Goal: Transaction & Acquisition: Obtain resource

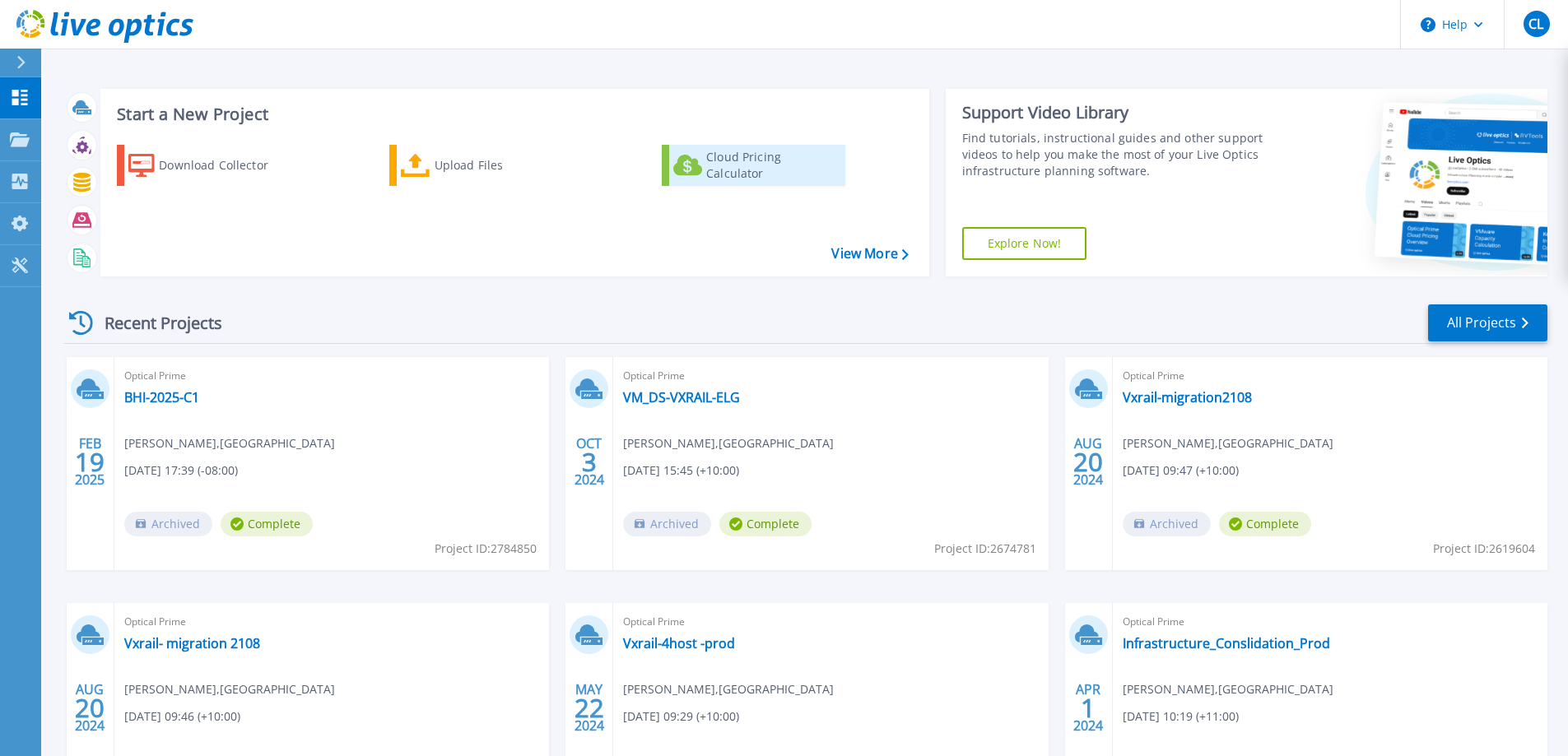
click at [787, 165] on div "Cloud Pricing Calculator" at bounding box center [772, 165] width 131 height 33
click at [860, 250] on link "View More" at bounding box center [869, 254] width 77 height 16
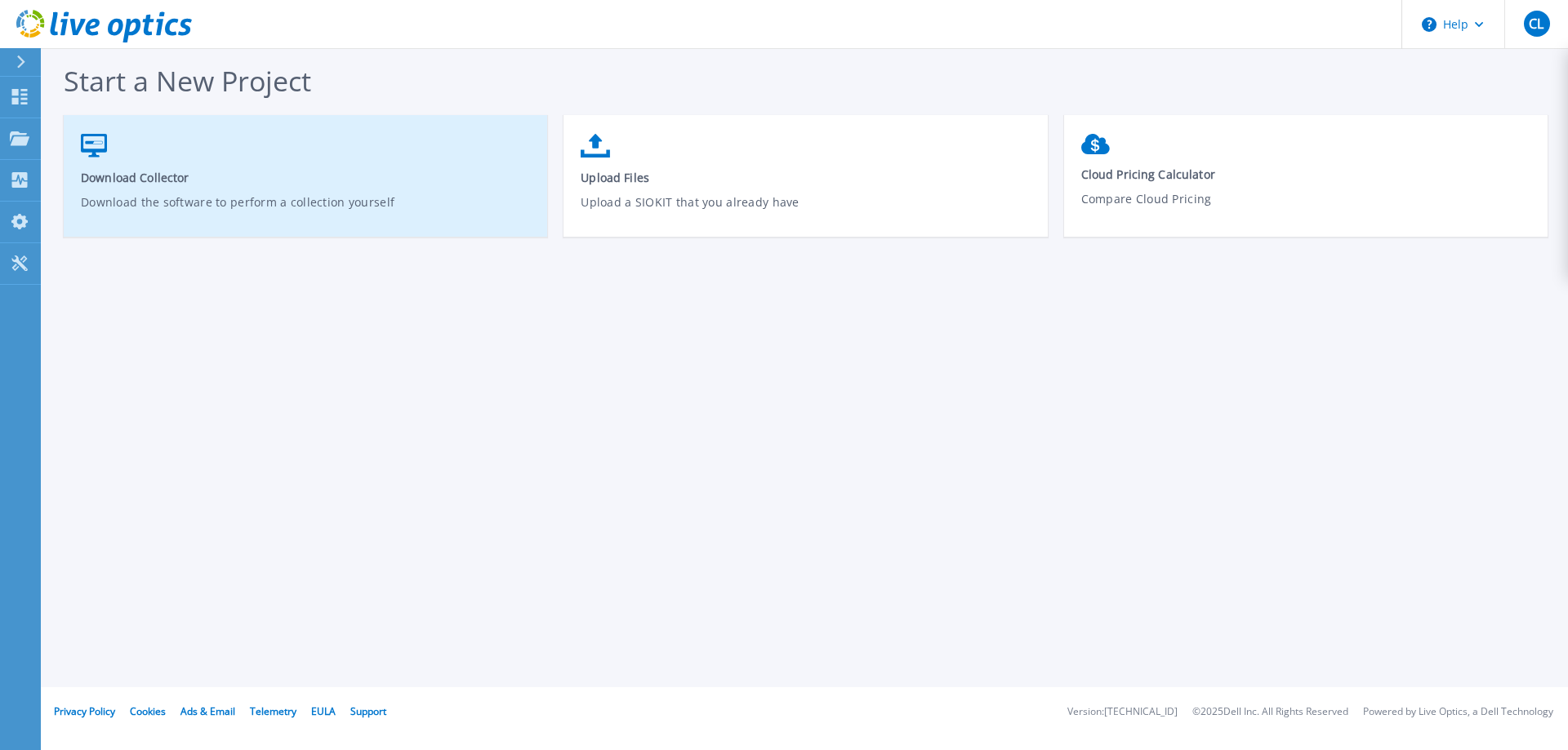
click at [371, 221] on p "Download the software to perform a collection yourself" at bounding box center [306, 211] width 450 height 38
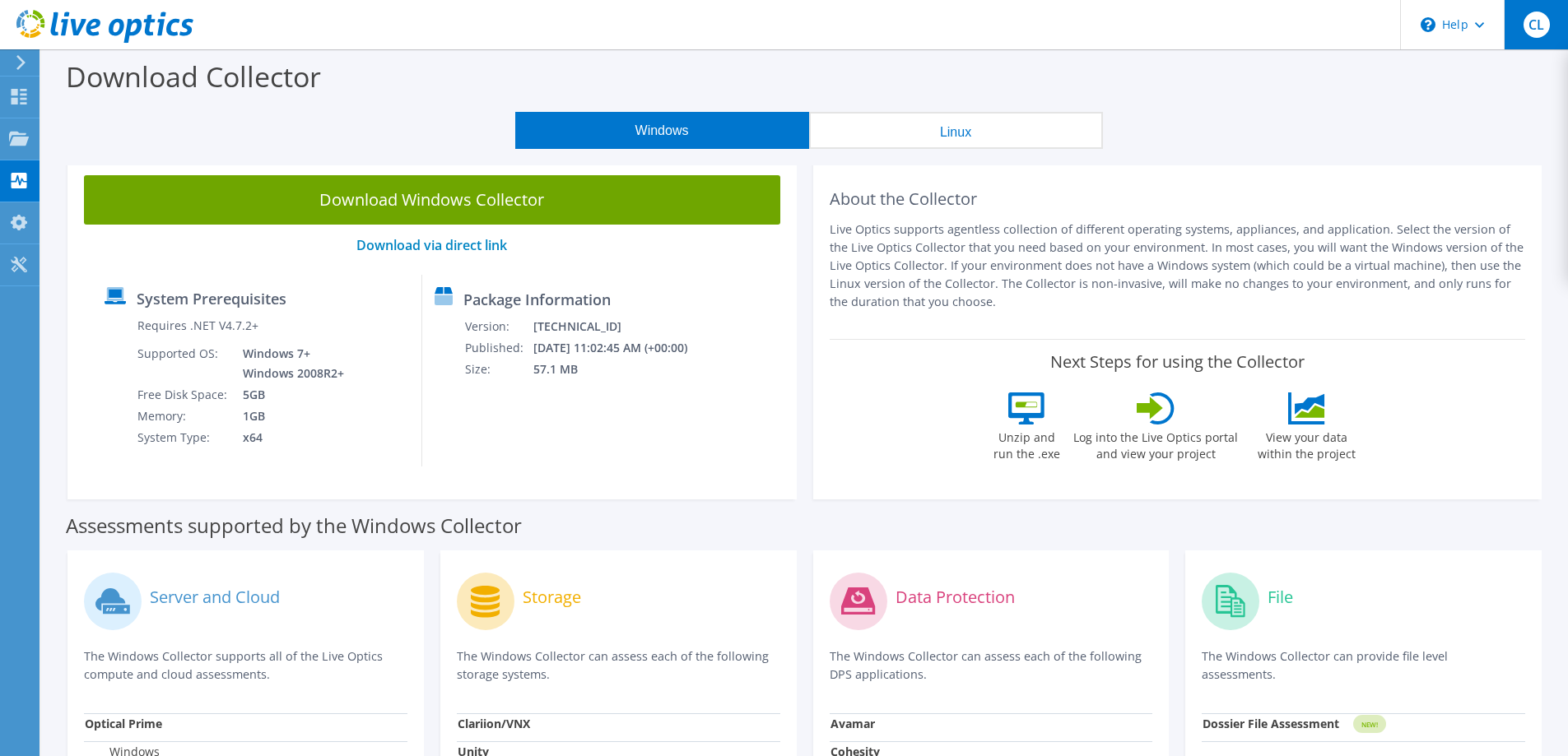
click at [1540, 24] on span "CL" at bounding box center [1536, 24] width 26 height 26
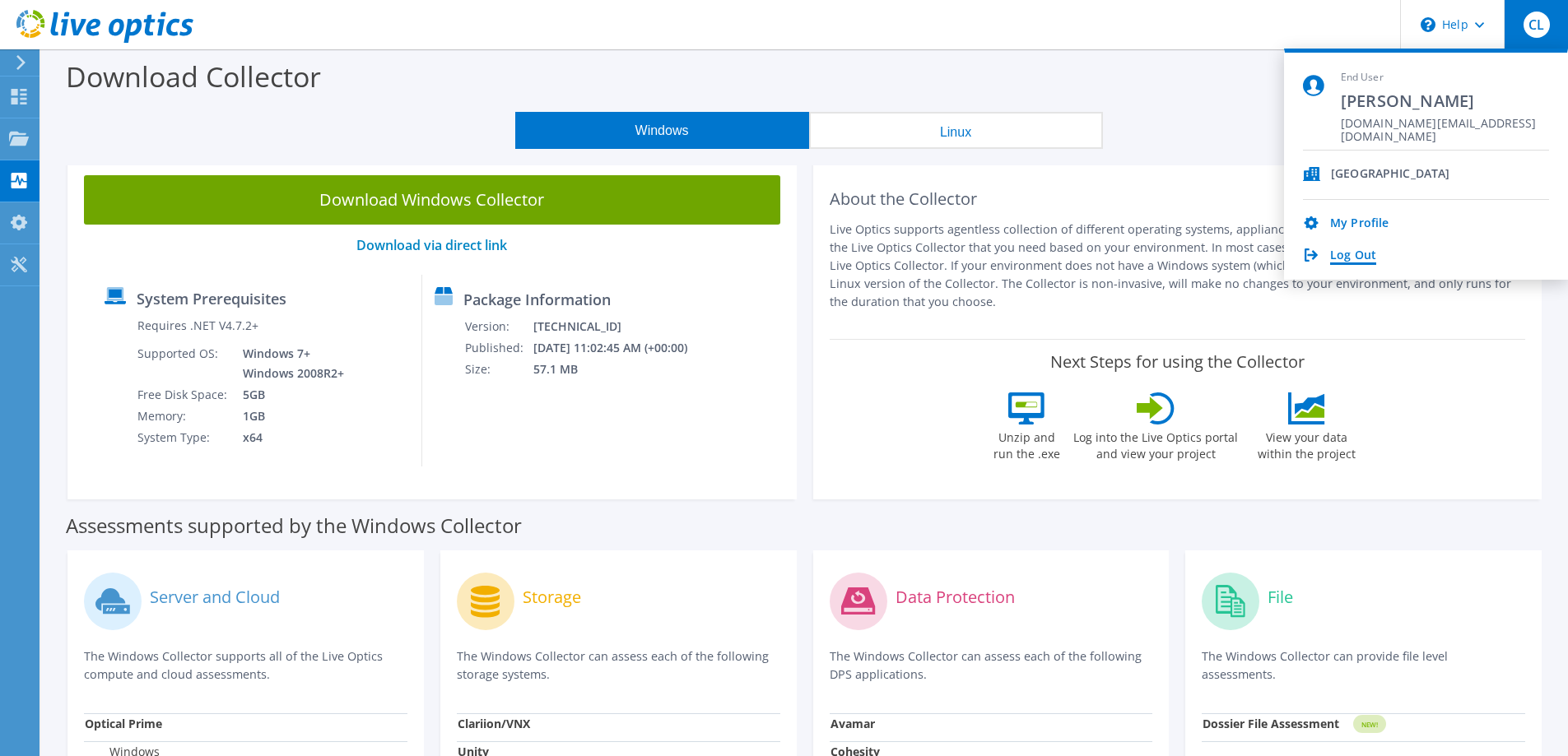
click at [1362, 256] on link "Log Out" at bounding box center [1352, 256] width 46 height 16
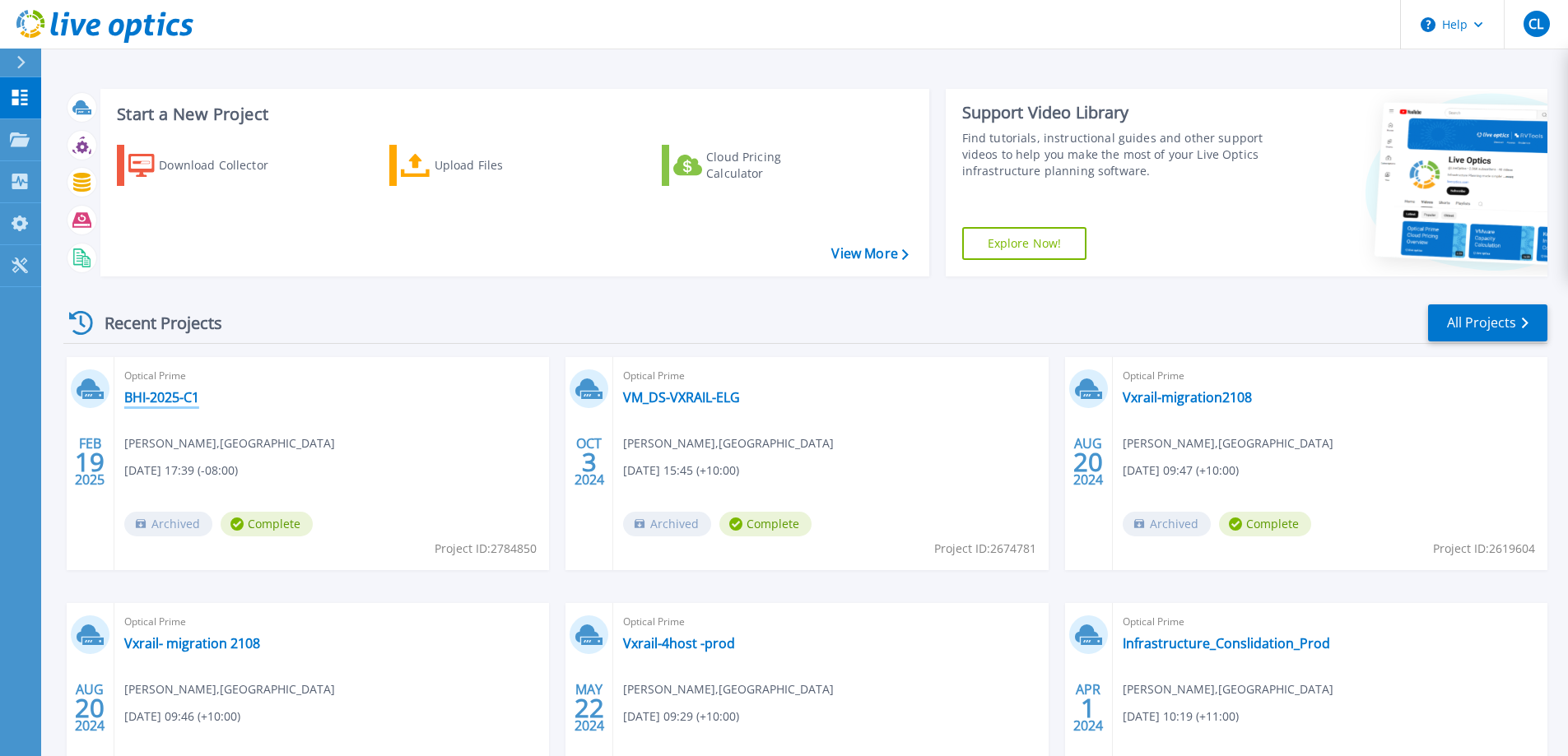
click at [156, 391] on link "BHI-2025-C1" at bounding box center [162, 397] width 75 height 17
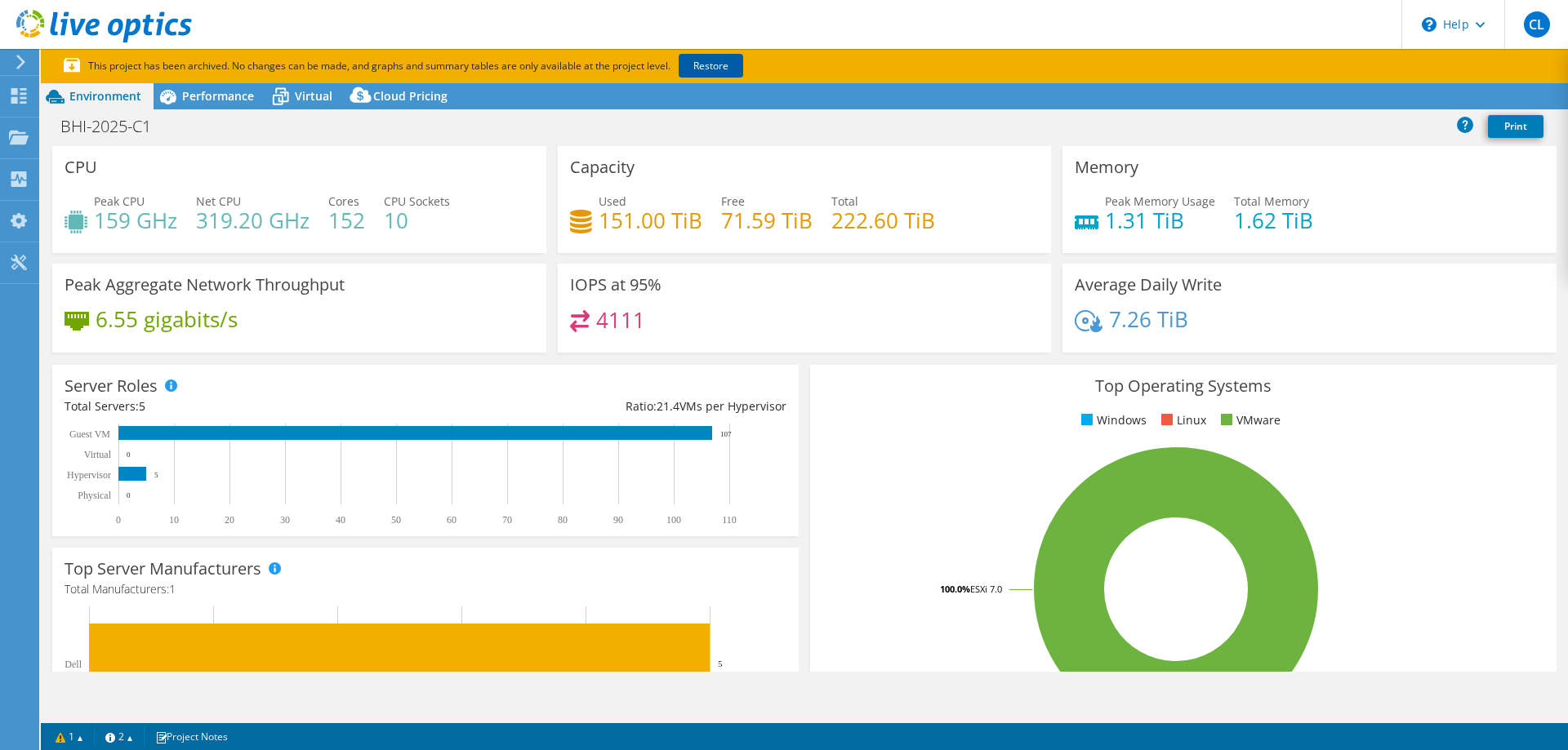
select select "Australia"
click at [706, 69] on link "Restore" at bounding box center [711, 66] width 65 height 24
select select "Australia"
select select "AUD"
click at [291, 103] on icon at bounding box center [281, 97] width 29 height 29
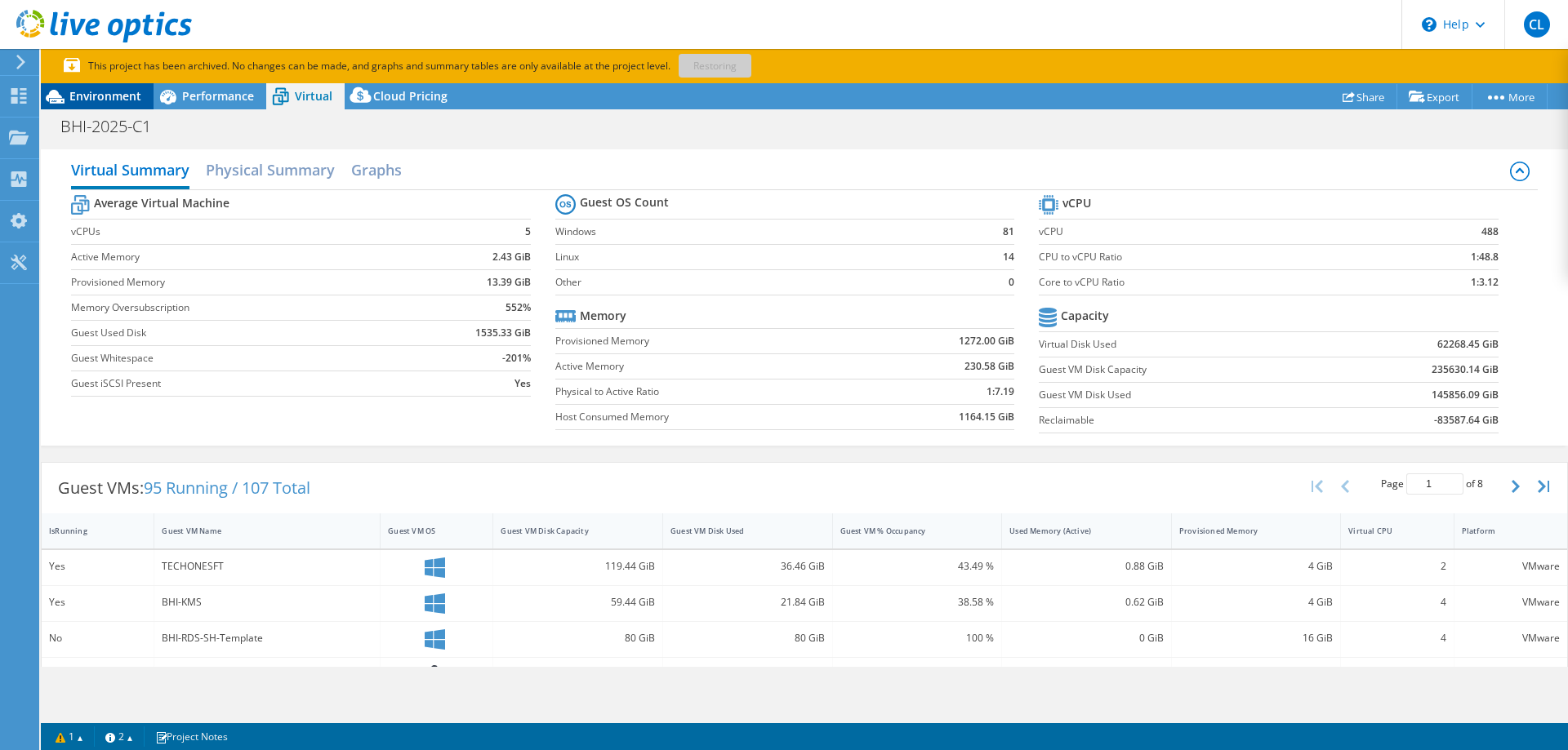
click at [124, 96] on span "Environment" at bounding box center [105, 96] width 71 height 15
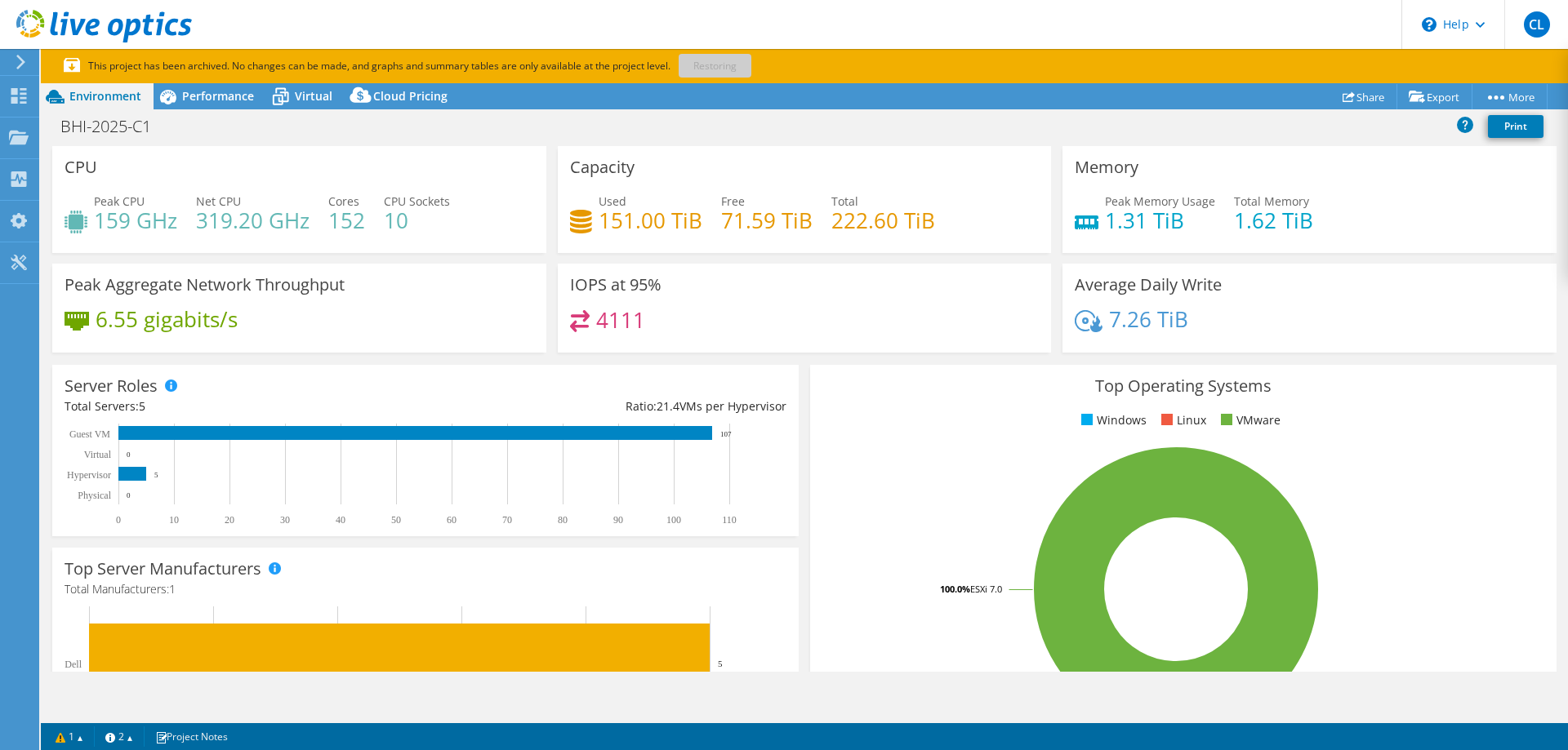
click at [277, 124] on div "BHI-2025-C1 Print" at bounding box center [803, 125] width 1526 height 30
click at [219, 99] on span "Performance" at bounding box center [218, 96] width 71 height 15
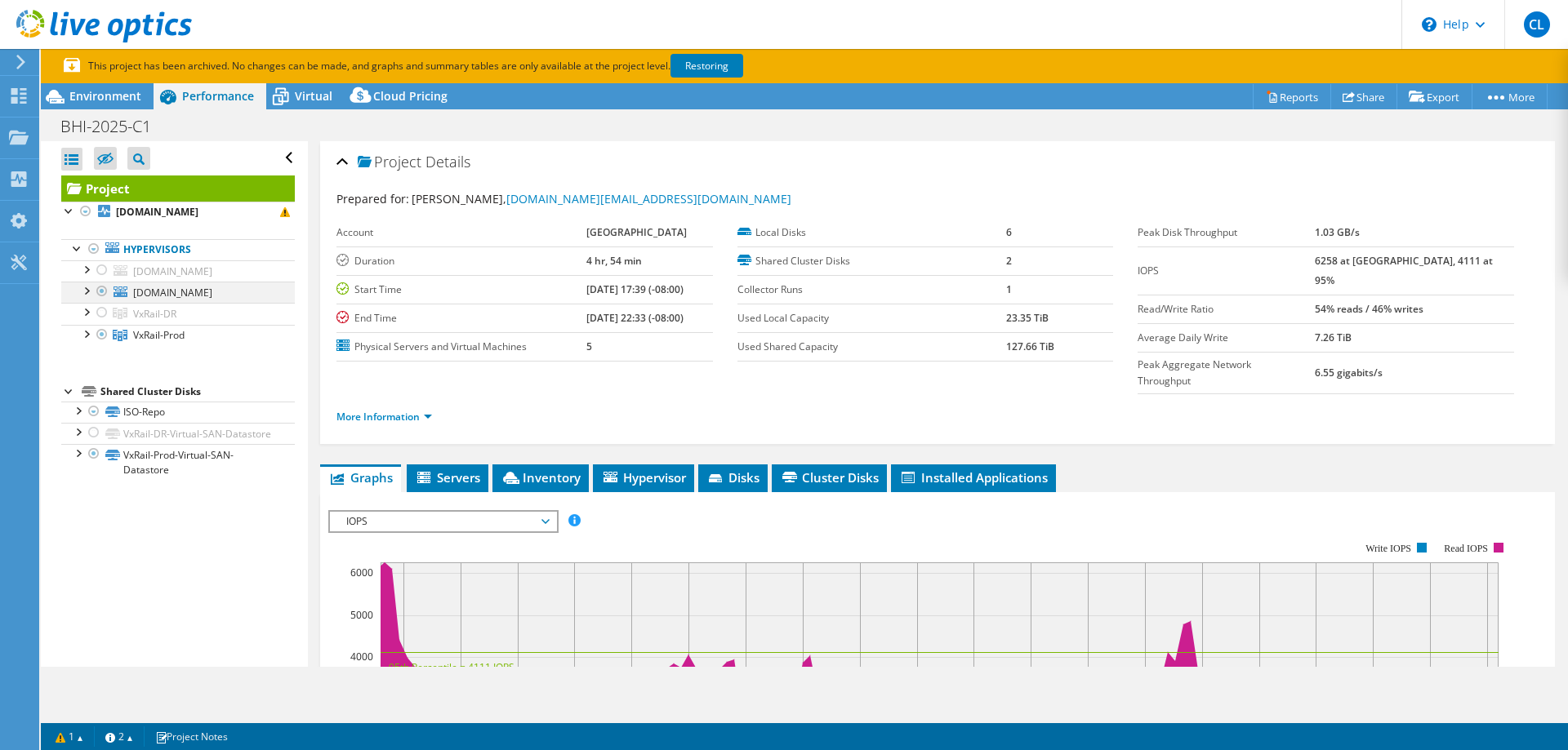
click at [87, 298] on div at bounding box center [85, 290] width 16 height 16
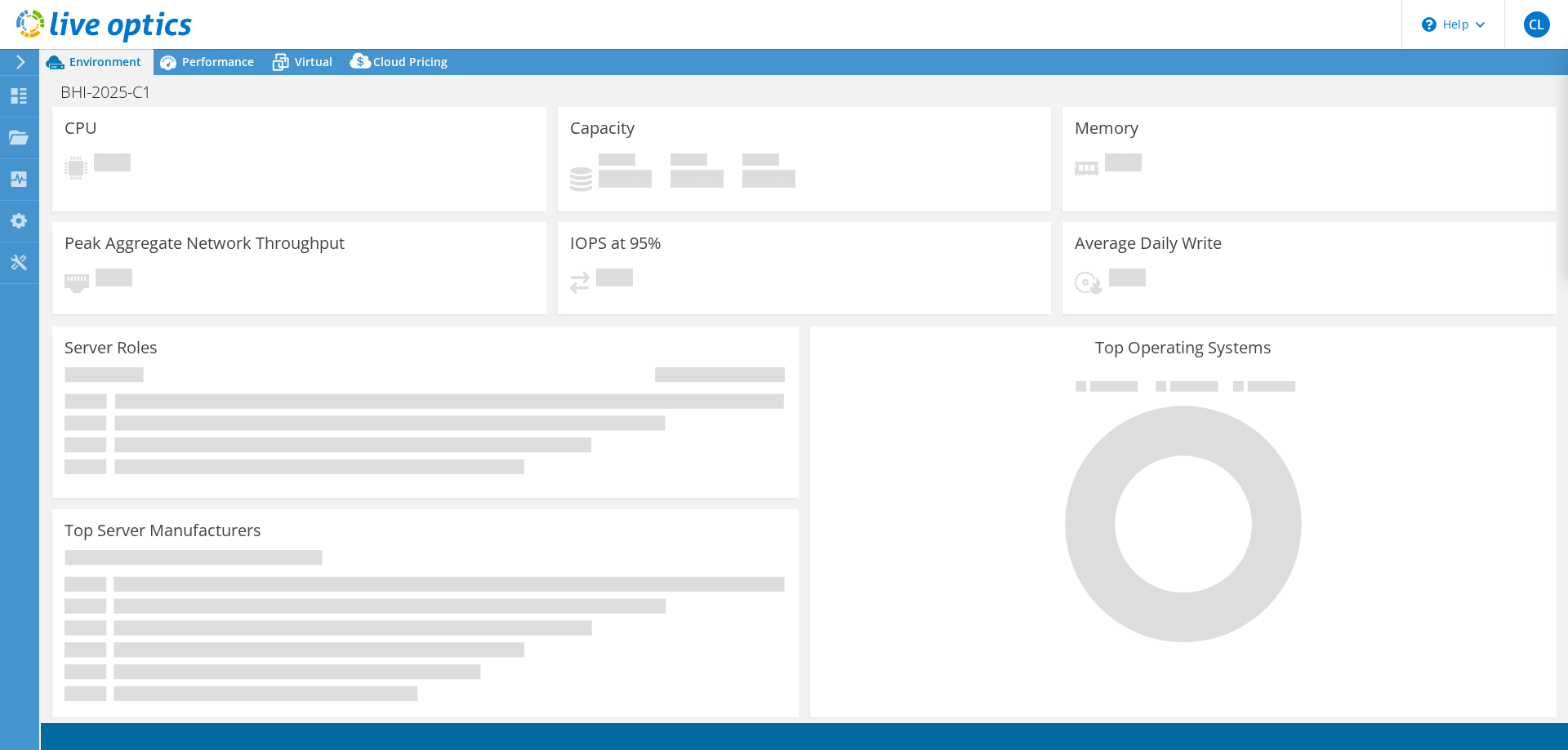
select select "Australia"
select select "USD"
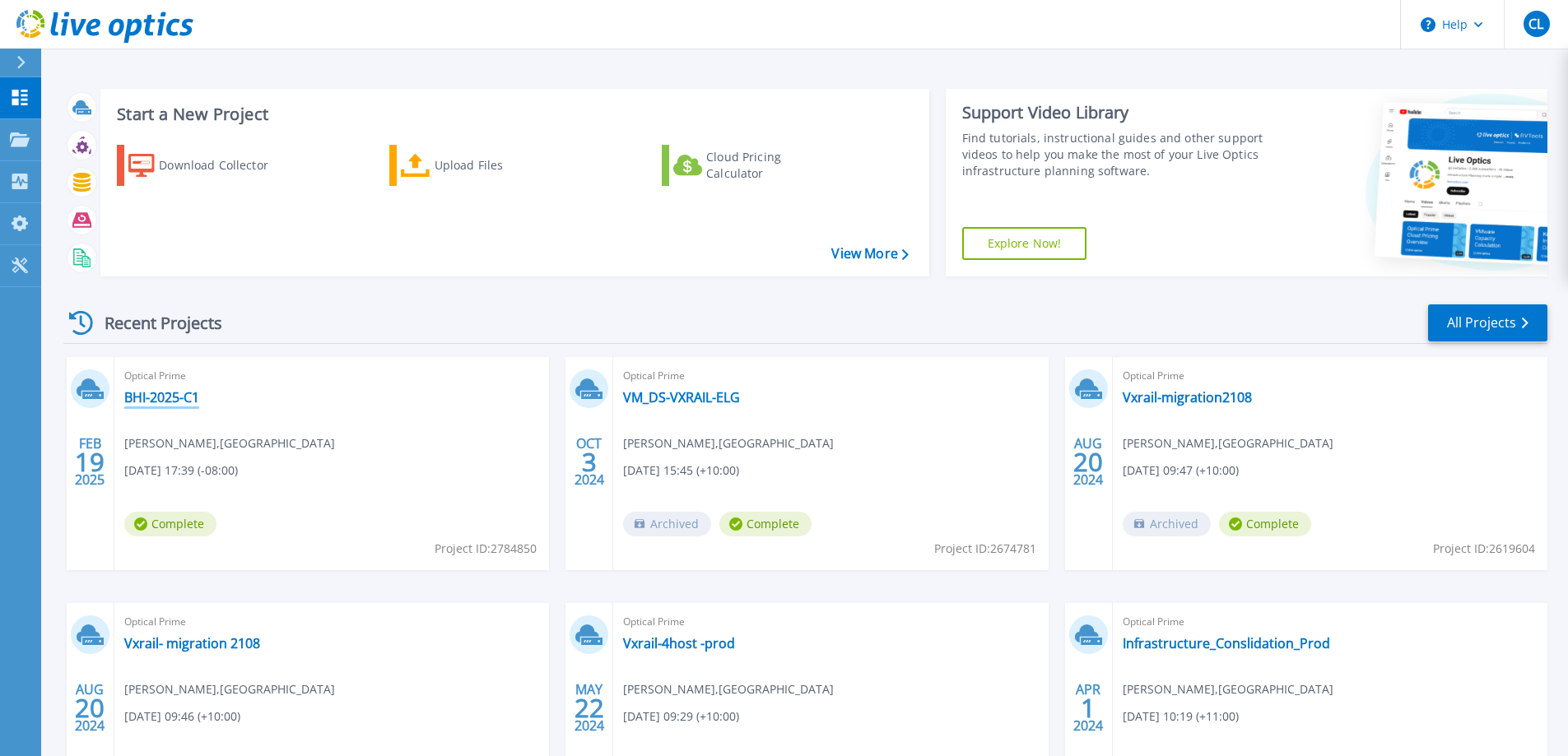
click at [173, 398] on link "BHI-2025-C1" at bounding box center [162, 397] width 75 height 17
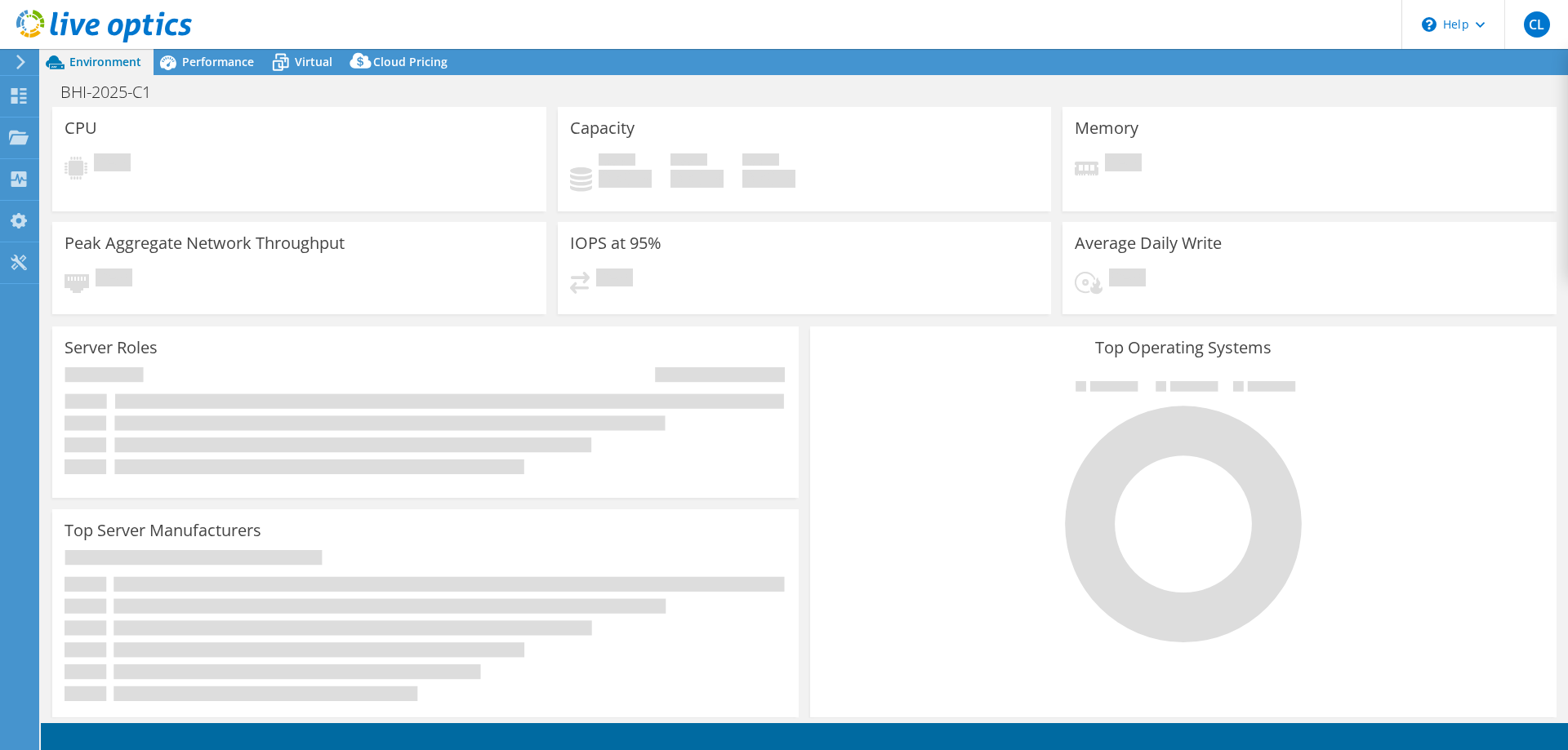
select select "Australia"
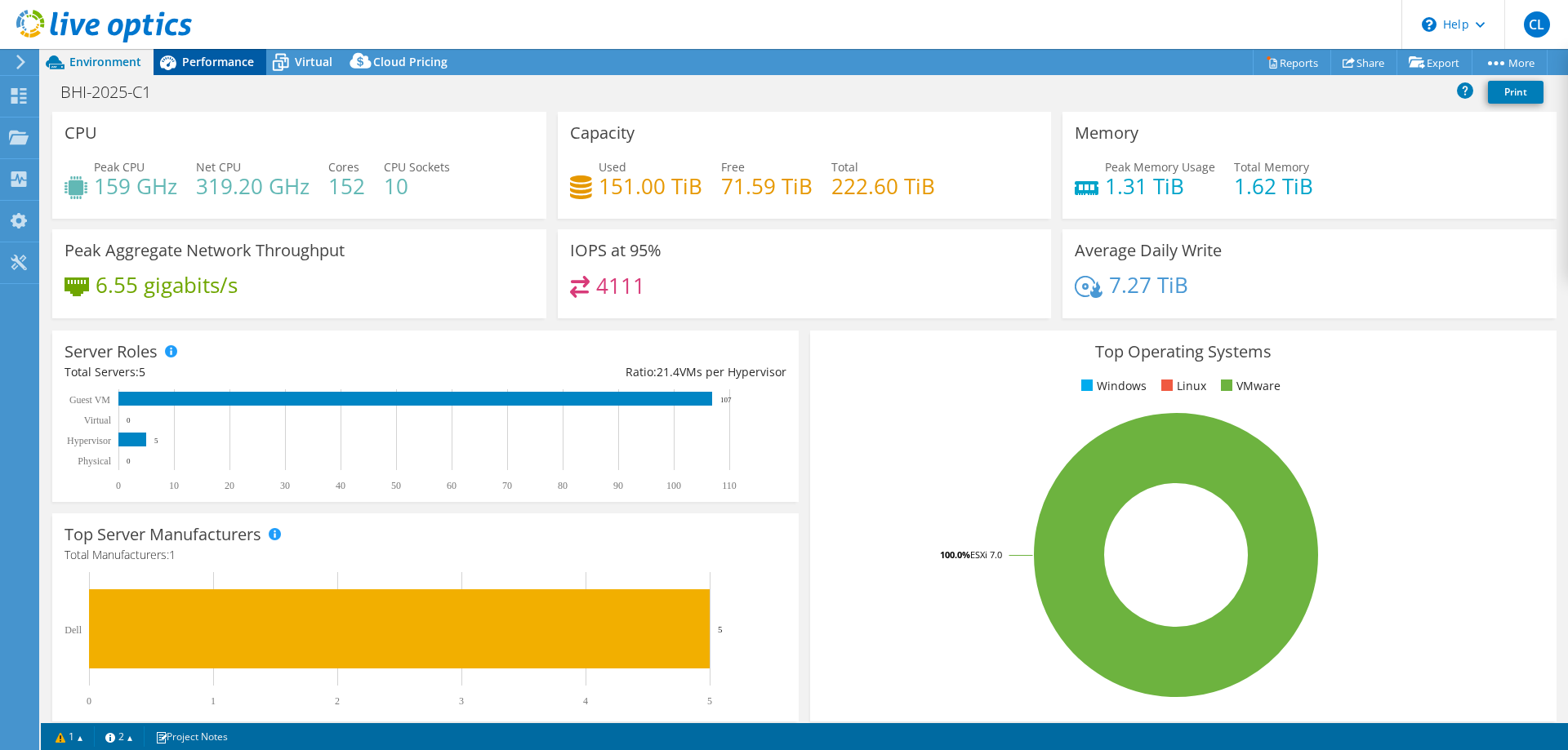
click at [214, 59] on span "Performance" at bounding box center [218, 62] width 71 height 15
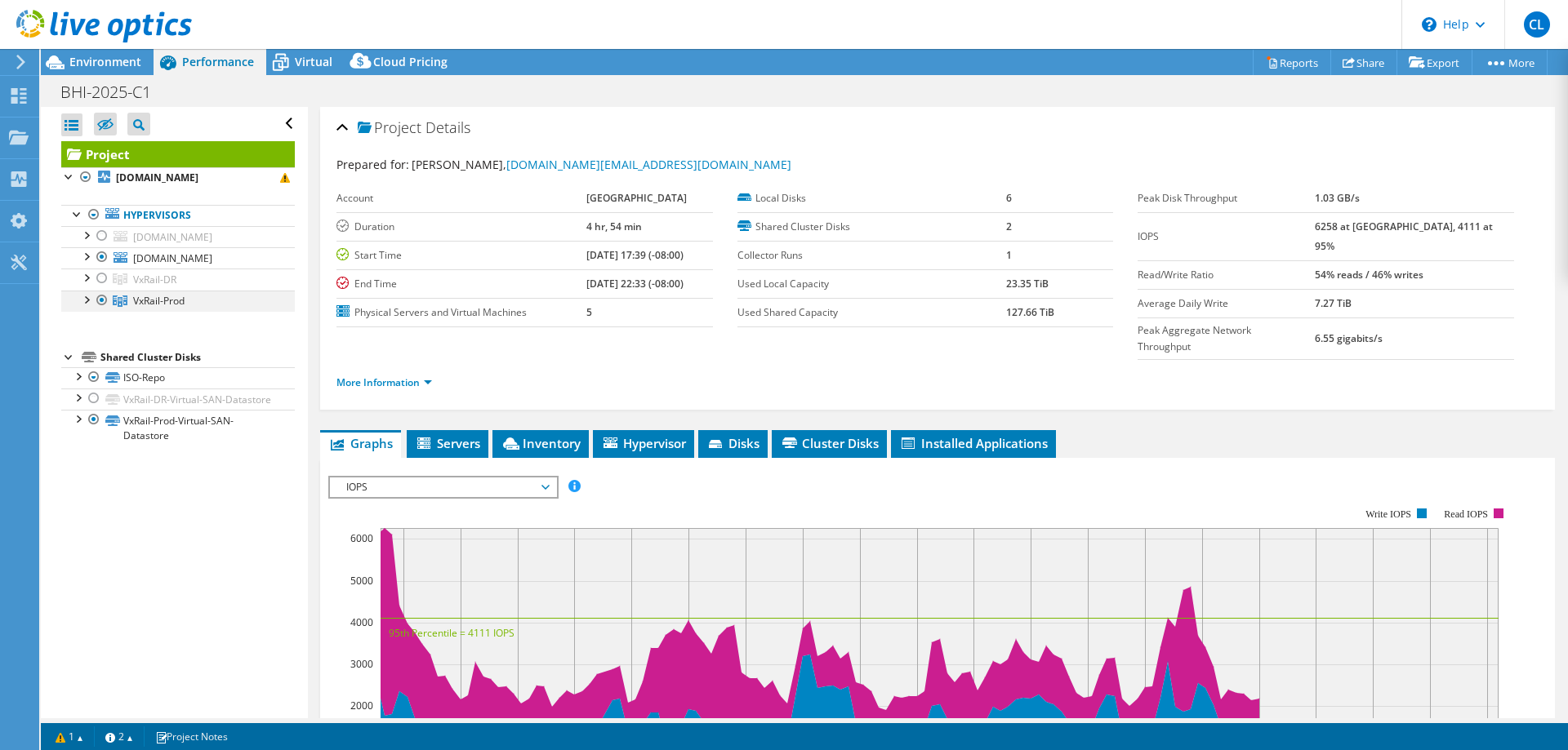
click at [88, 307] on div at bounding box center [85, 298] width 16 height 16
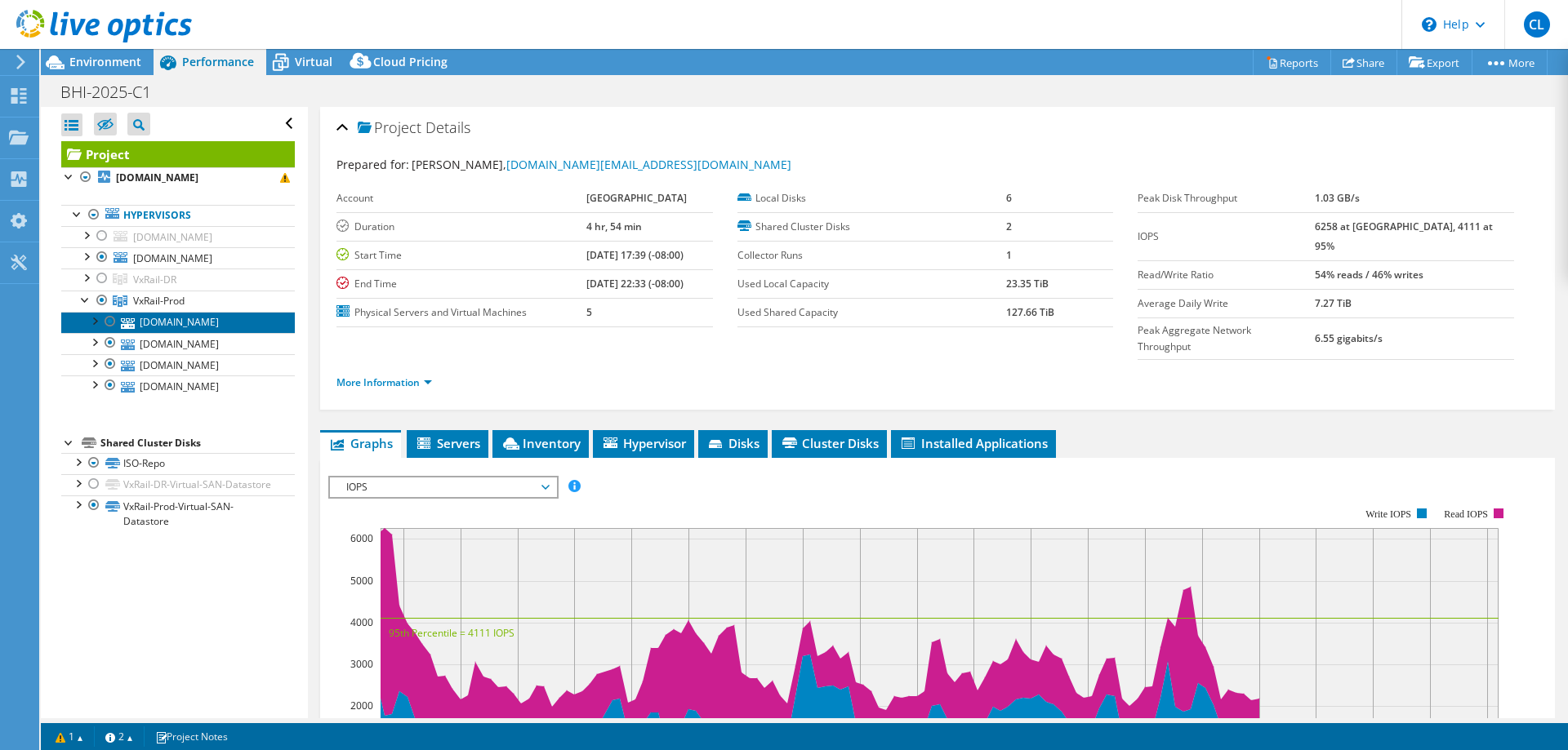
click at [98, 333] on link "[DOMAIN_NAME]" at bounding box center [178, 322] width 234 height 21
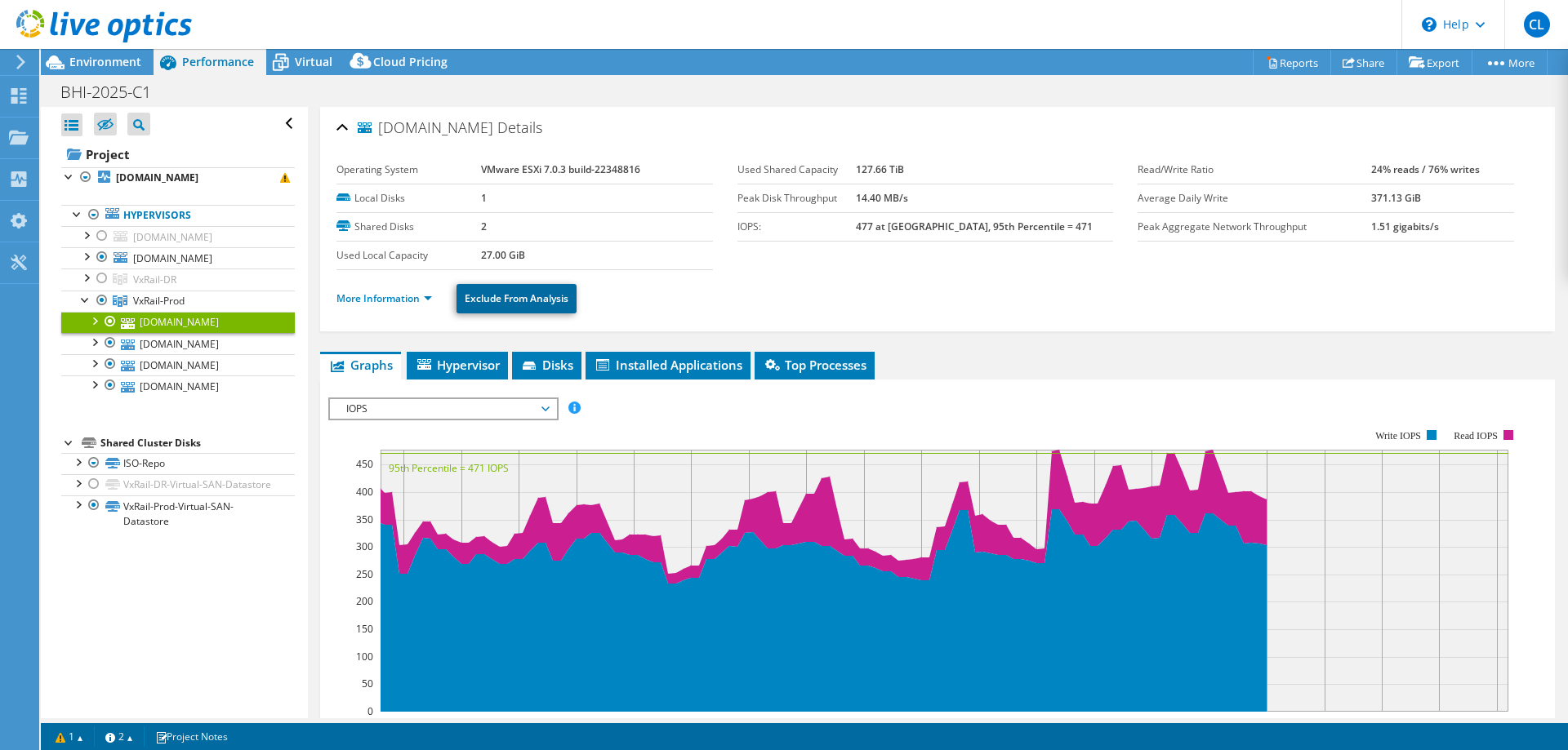
click at [525, 300] on link "Exclude From Analysis" at bounding box center [517, 298] width 120 height 29
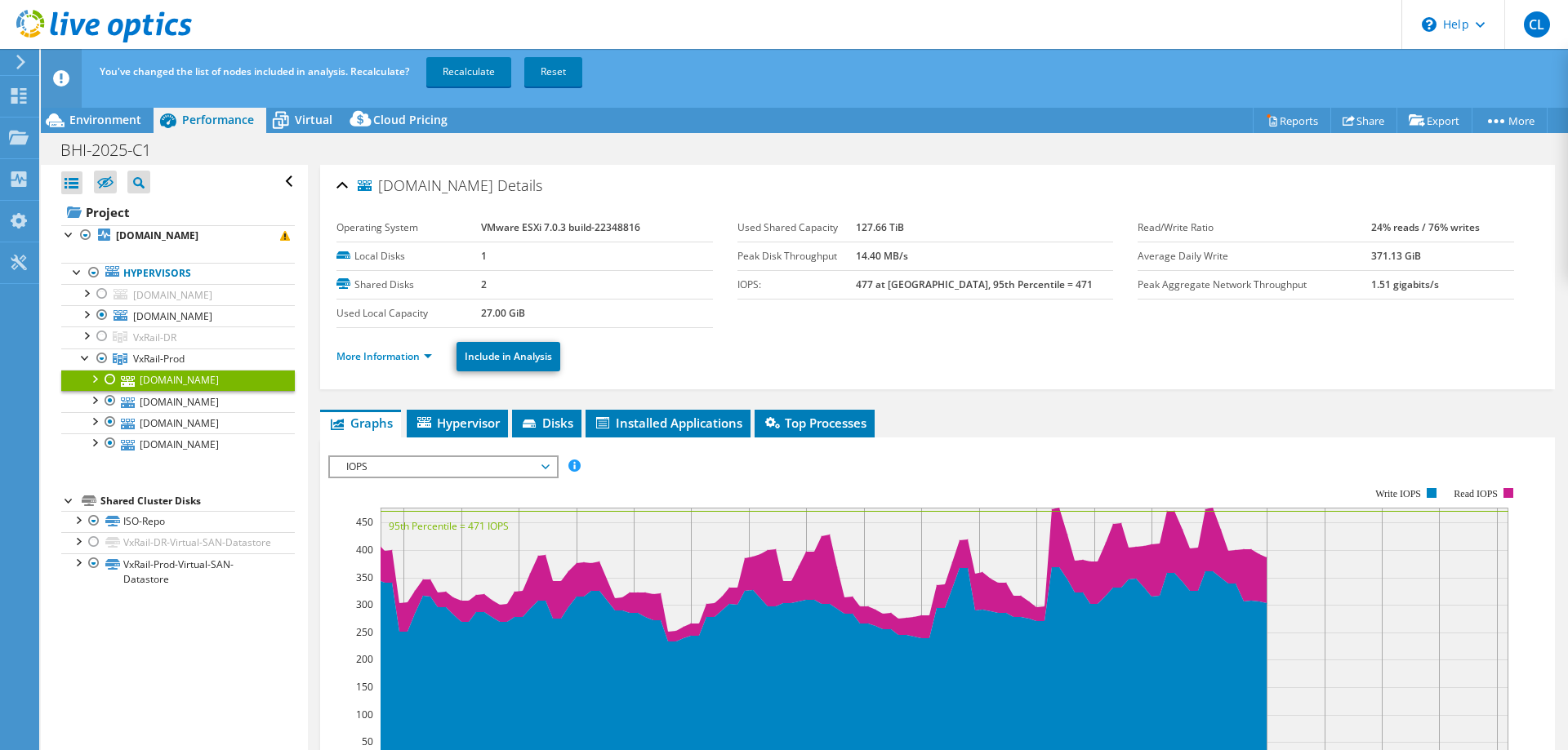
click at [113, 389] on div at bounding box center [110, 379] width 16 height 19
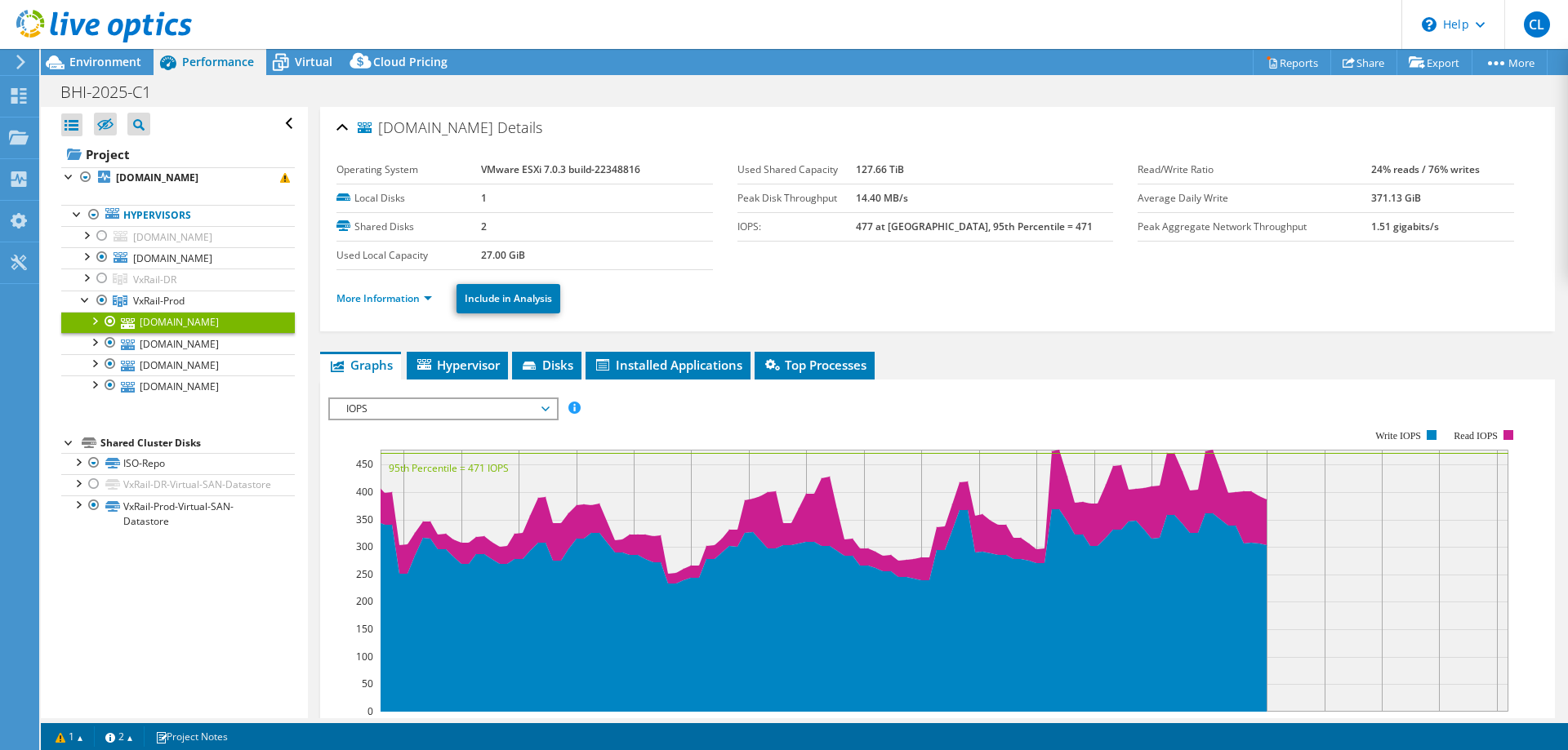
click at [93, 328] on div at bounding box center [94, 319] width 16 height 16
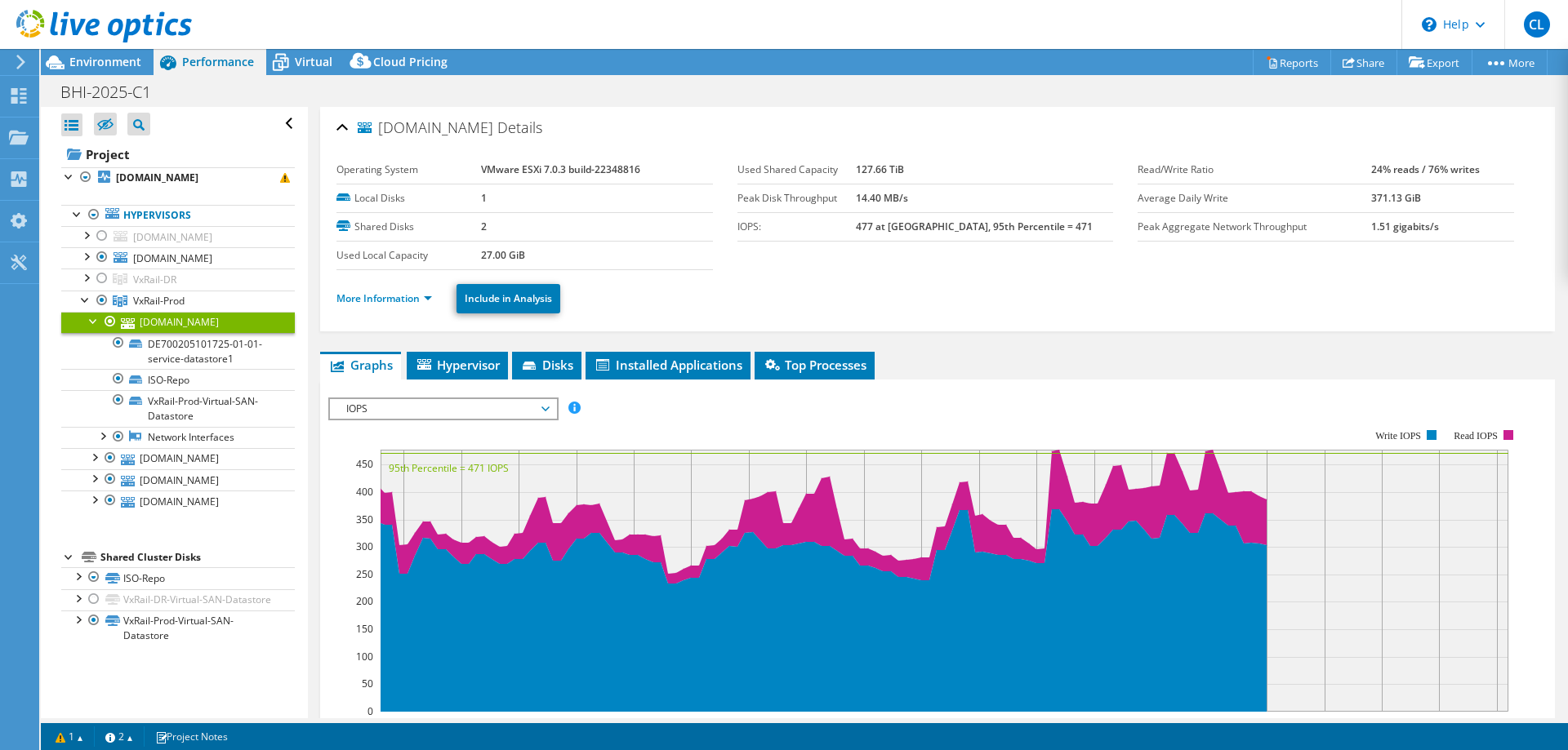
scroll to position [66, 0]
click at [101, 507] on div at bounding box center [94, 498] width 16 height 16
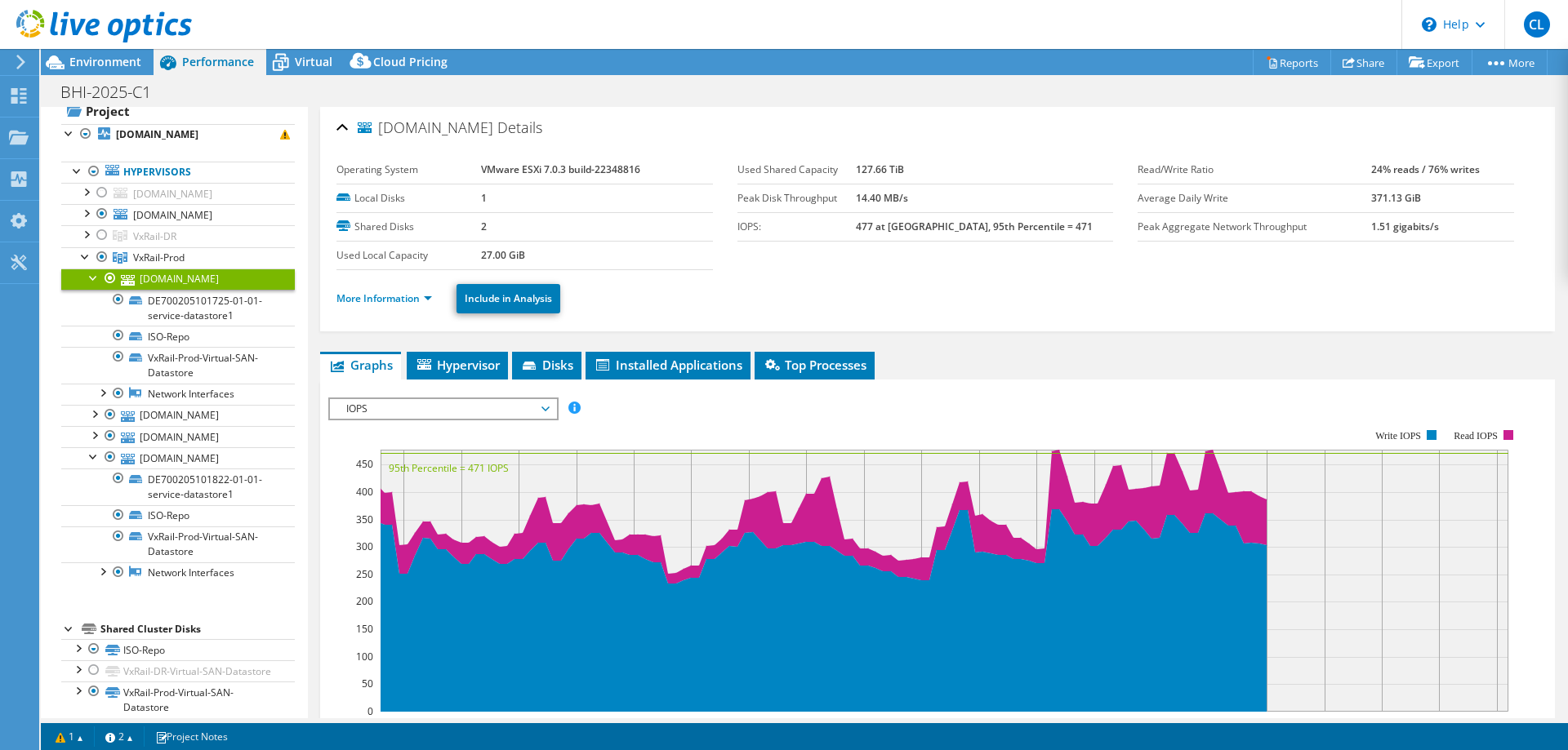
scroll to position [0, 0]
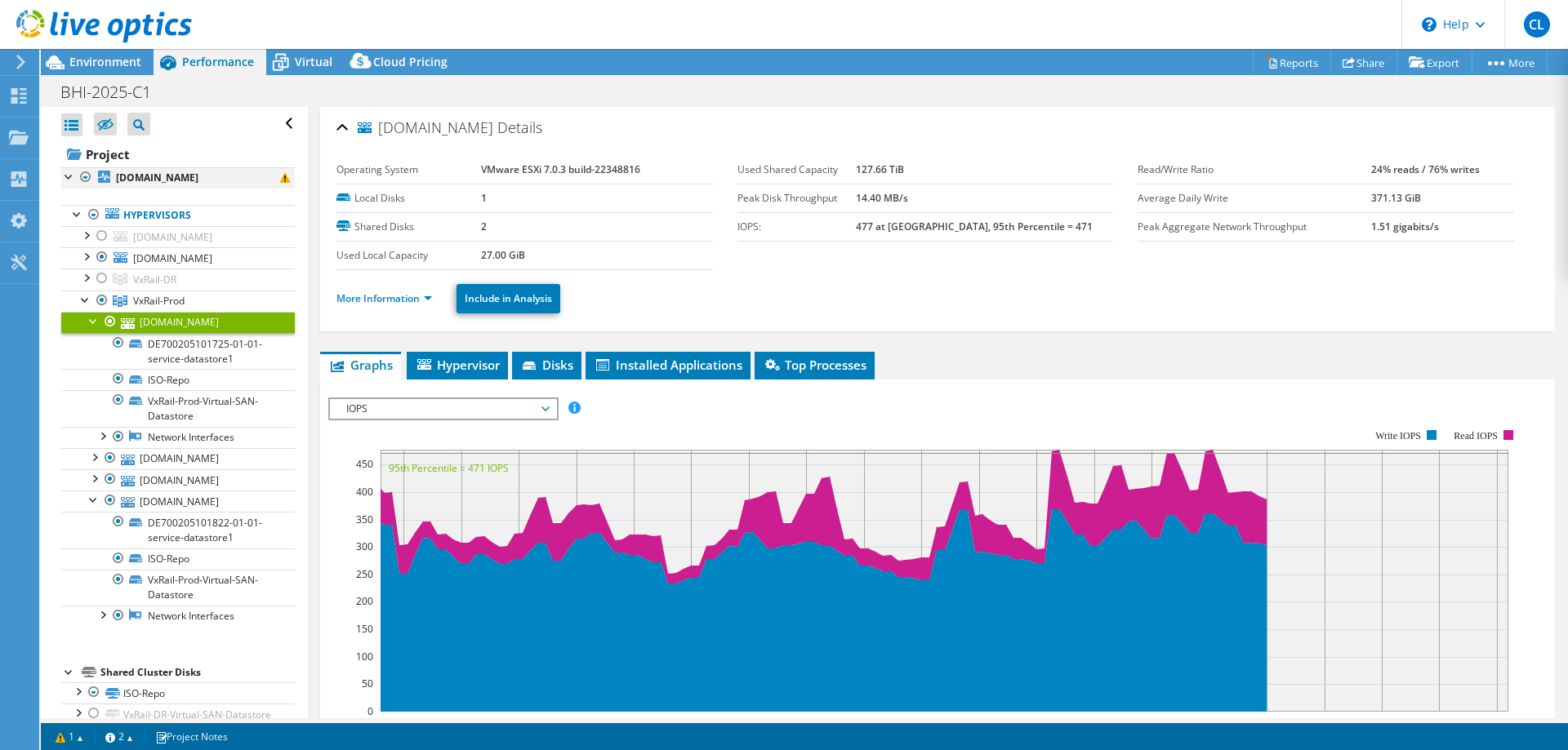
click at [68, 177] on div at bounding box center [69, 175] width 16 height 16
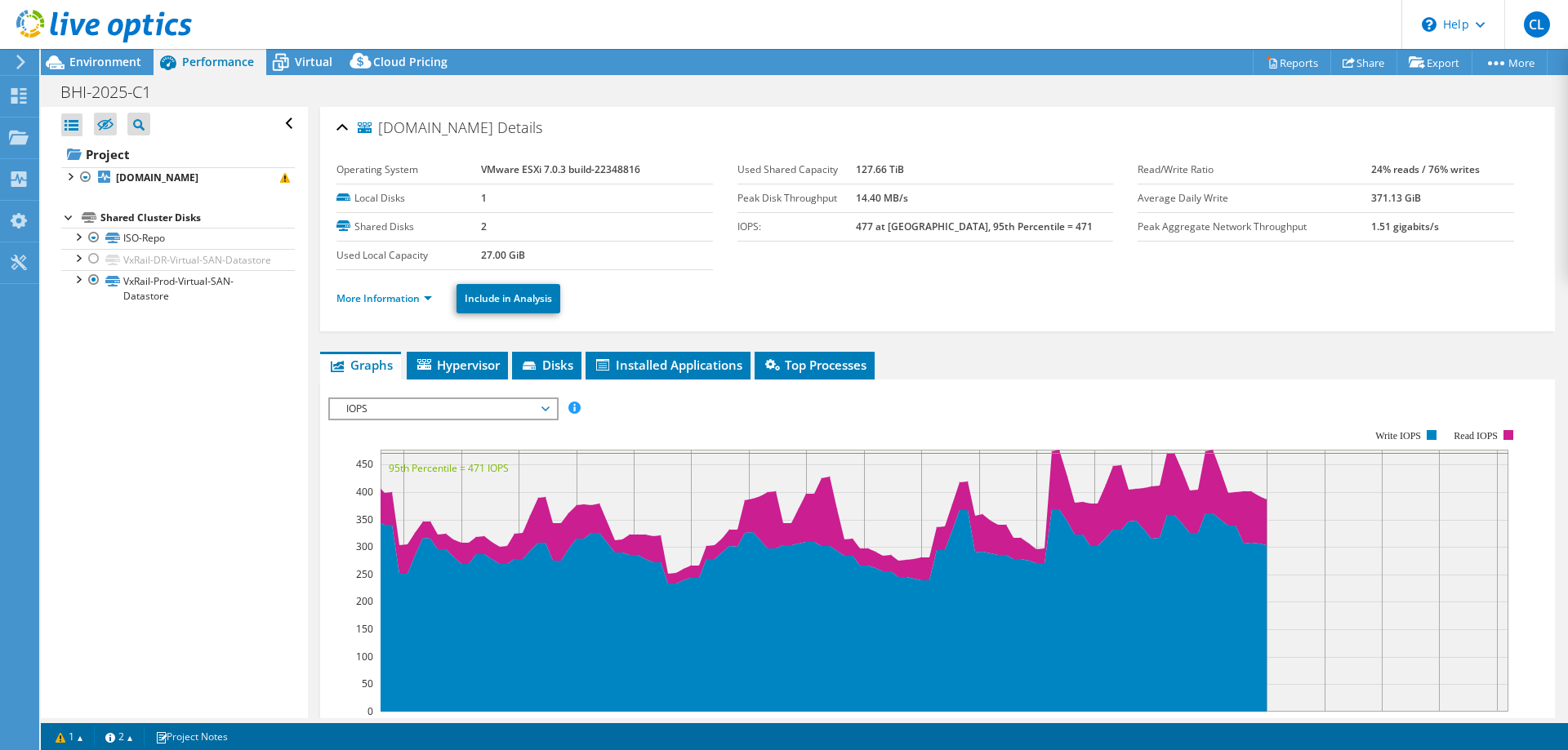
click at [271, 122] on div "Open All Close All Hide Excluded Nodes Project Tree Filter" at bounding box center [178, 125] width 234 height 35
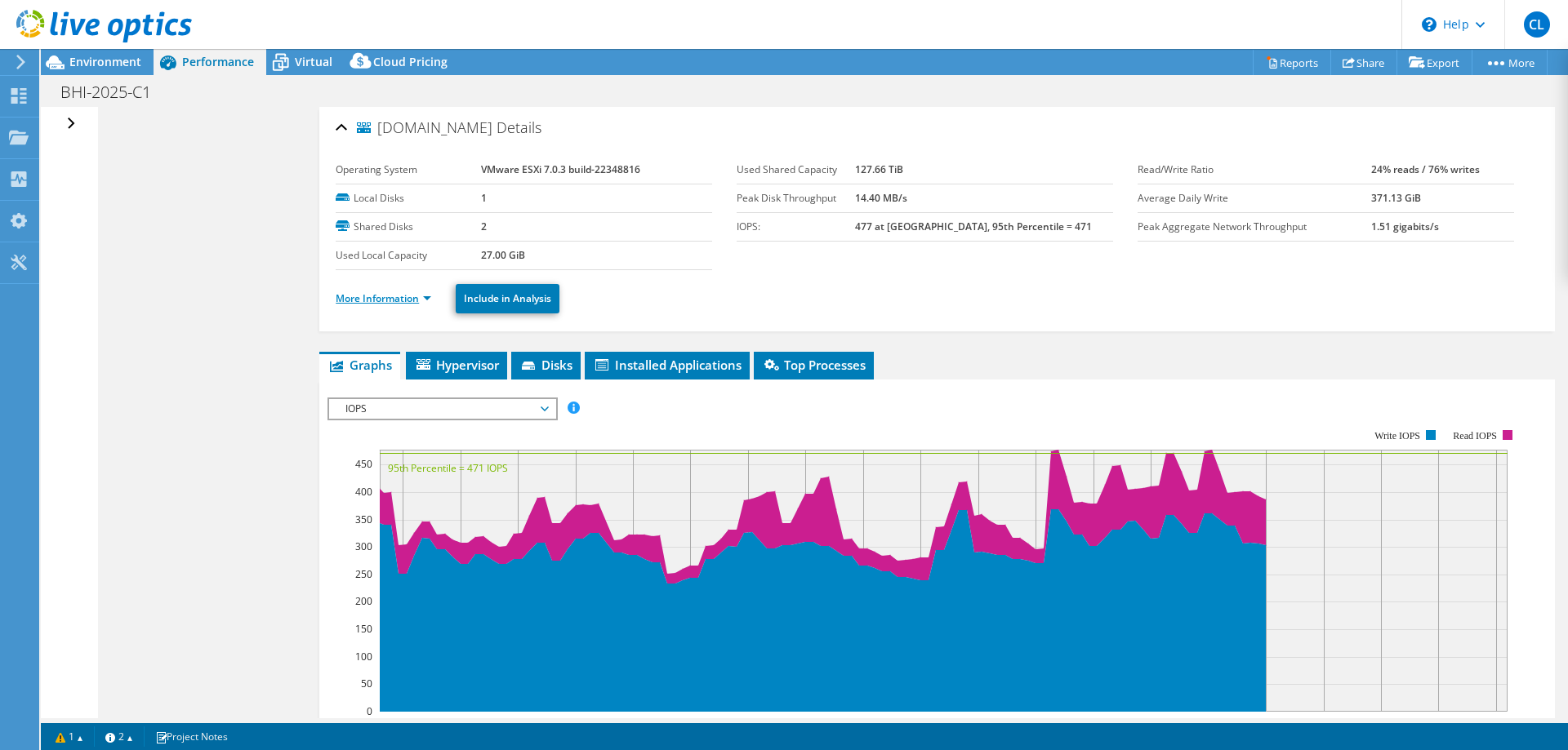
click at [427, 293] on link "More Information" at bounding box center [383, 298] width 96 height 14
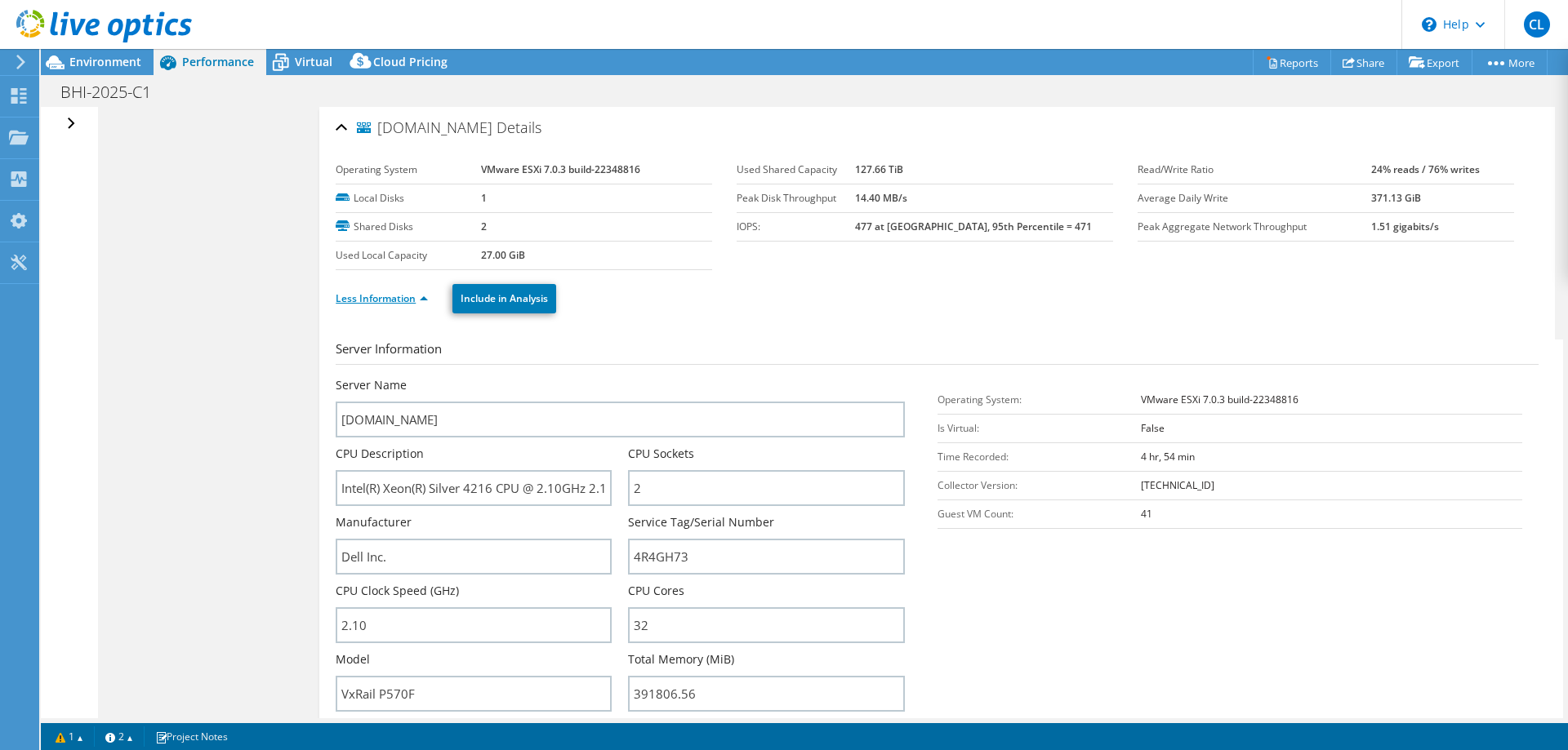
click at [427, 293] on link "Less Information" at bounding box center [382, 298] width 93 height 14
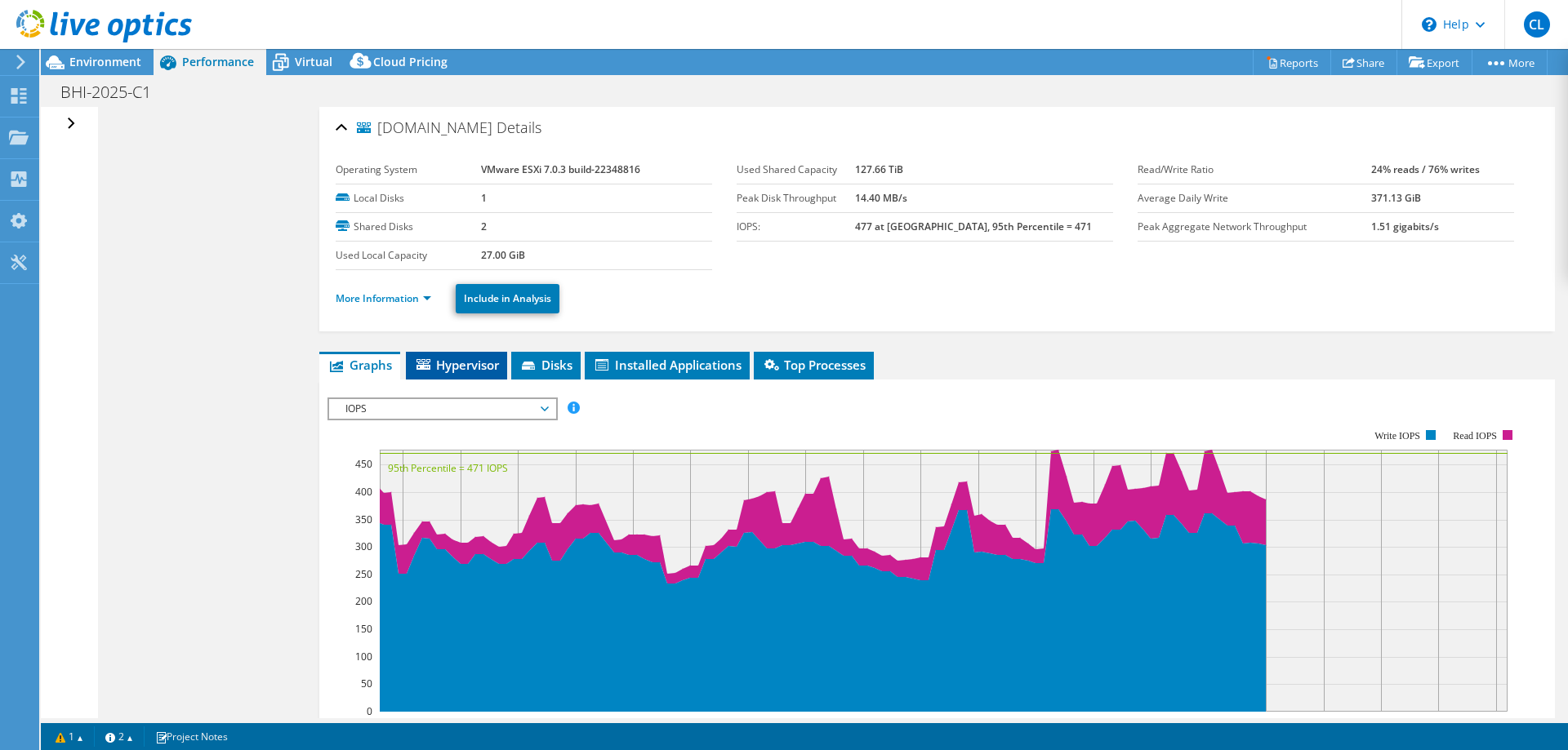
click at [436, 370] on span "Hypervisor" at bounding box center [457, 365] width 85 height 16
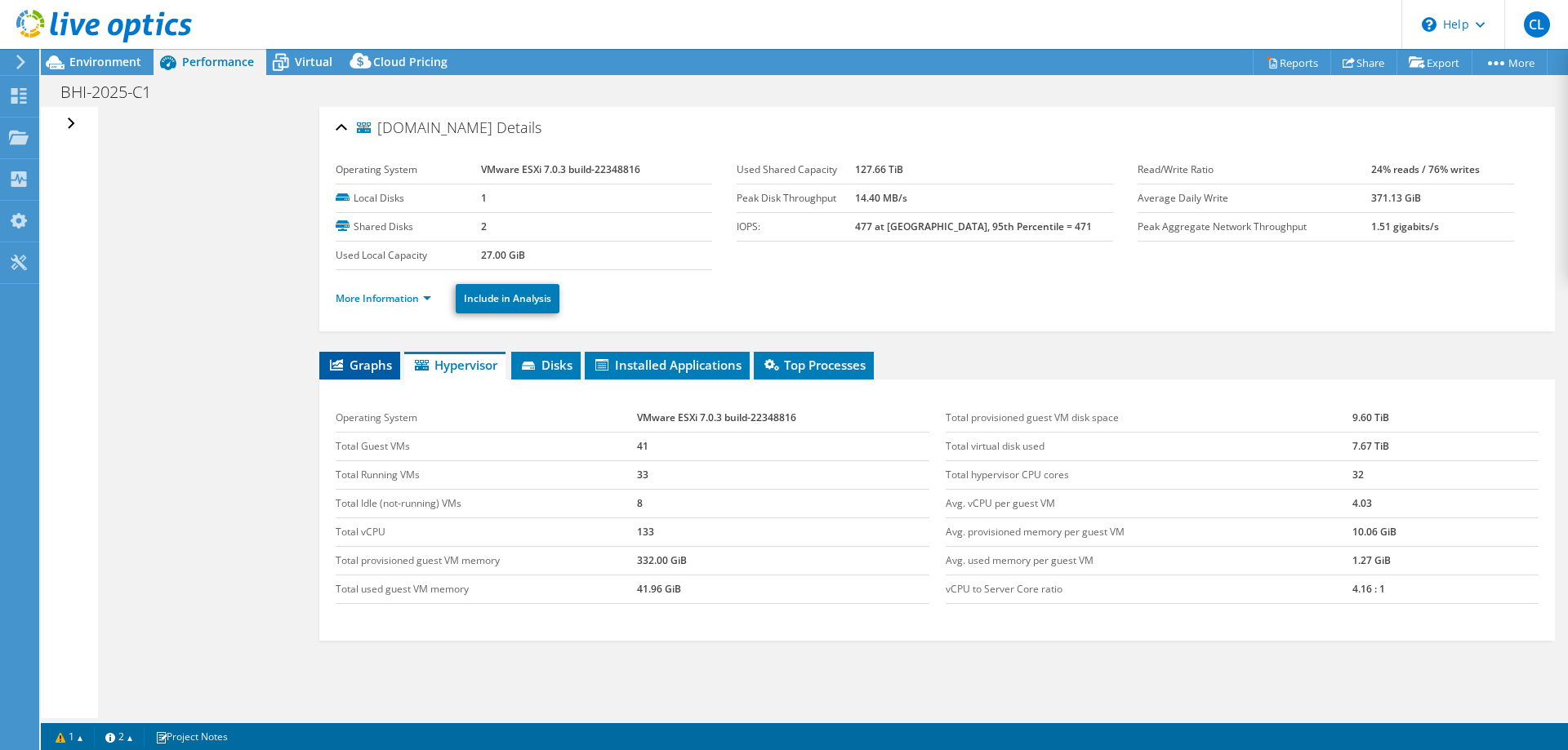
click at [367, 370] on span "Graphs" at bounding box center [359, 365] width 65 height 16
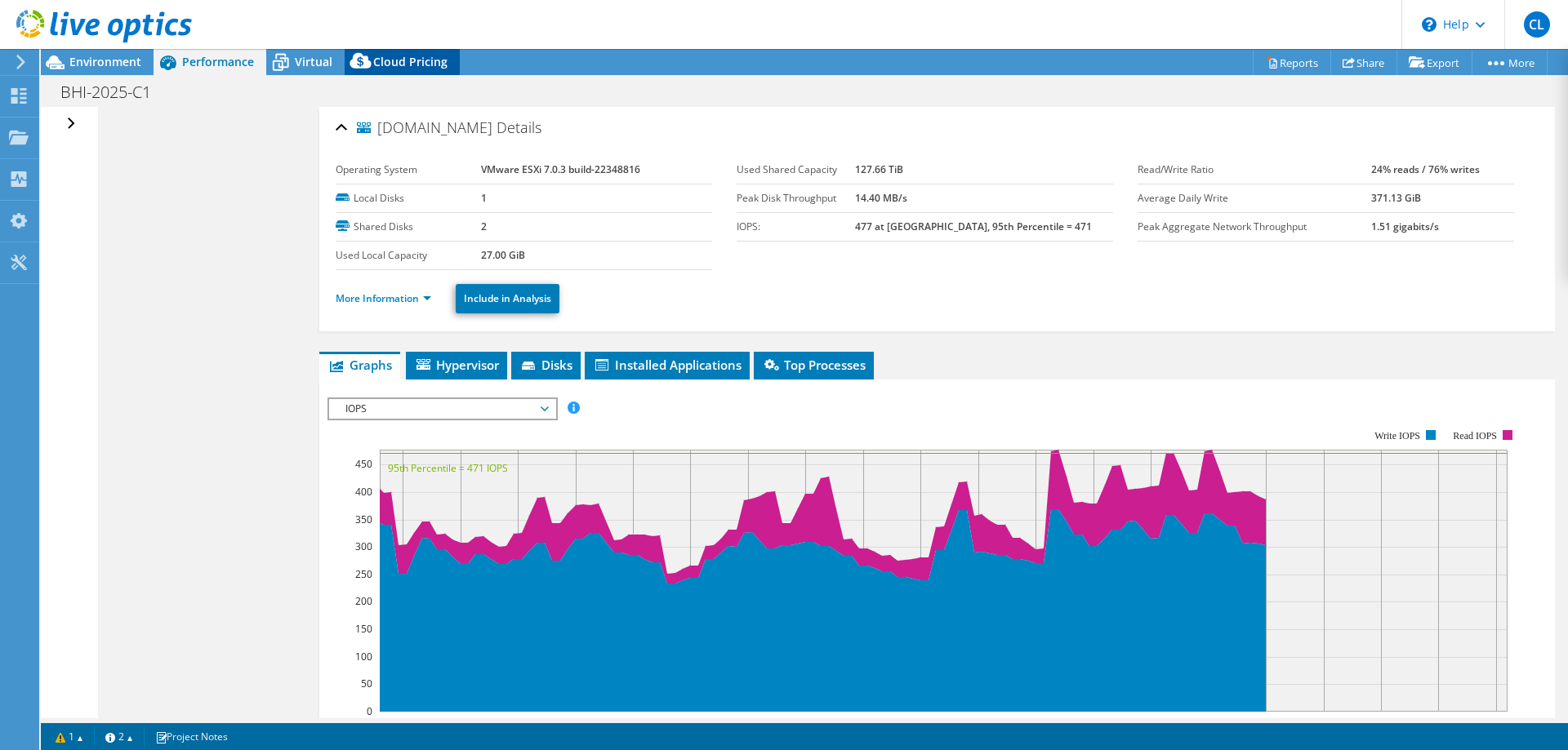
click at [405, 68] on span "Cloud Pricing" at bounding box center [409, 62] width 74 height 15
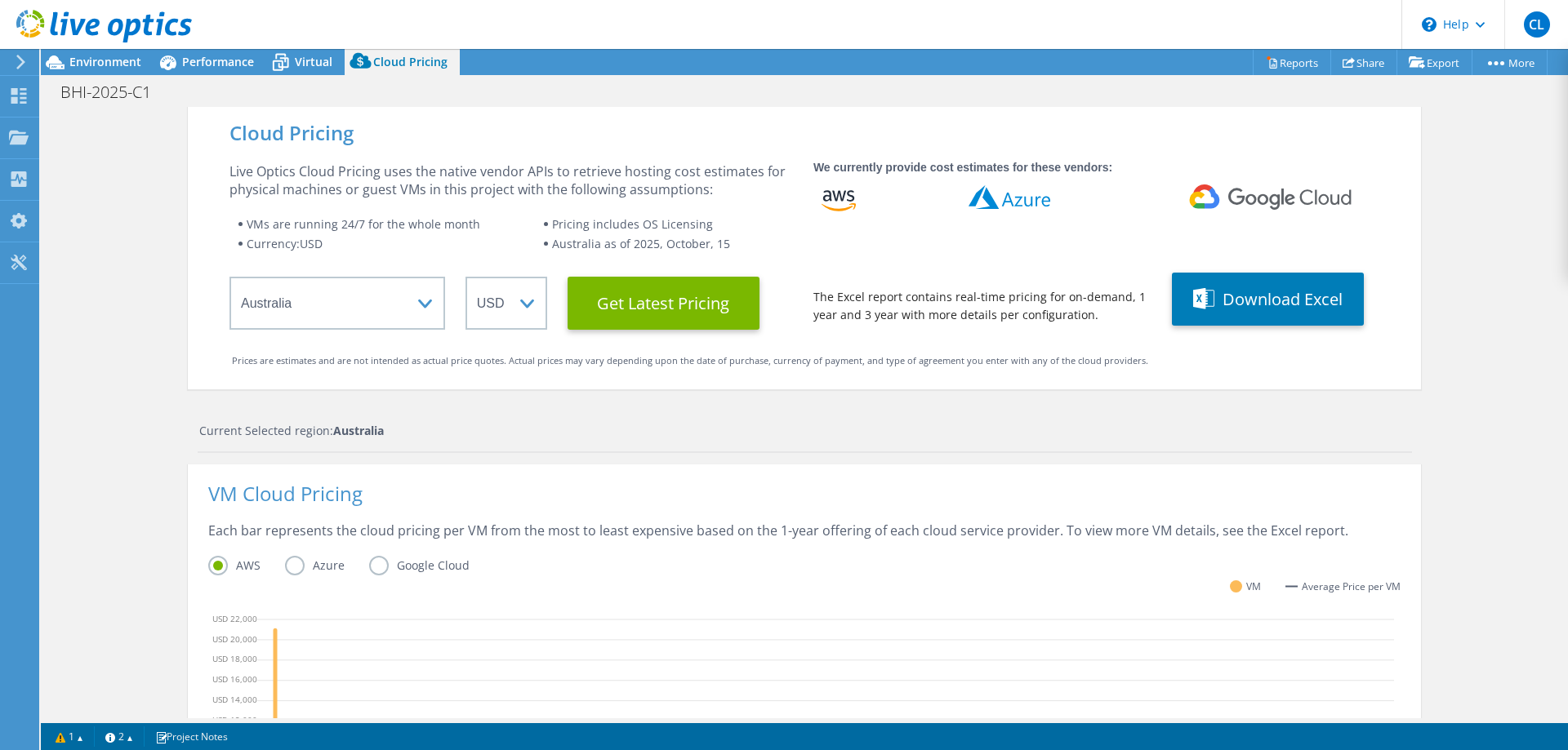
scroll to position [163, 0]
click at [494, 302] on select "ARS AUD BRL CAD CHF CLP CNY DKK EUR GBP HKD HUF INR JPY MXN MYR NOK NZD PEN SEK…" at bounding box center [506, 303] width 82 height 53
click at [465, 277] on select "ARS AUD BRL CAD CHF CLP CNY DKK EUR GBP HKD HUF INR JPY MXN MYR NOK NZD PEN SEK…" at bounding box center [506, 303] width 82 height 53
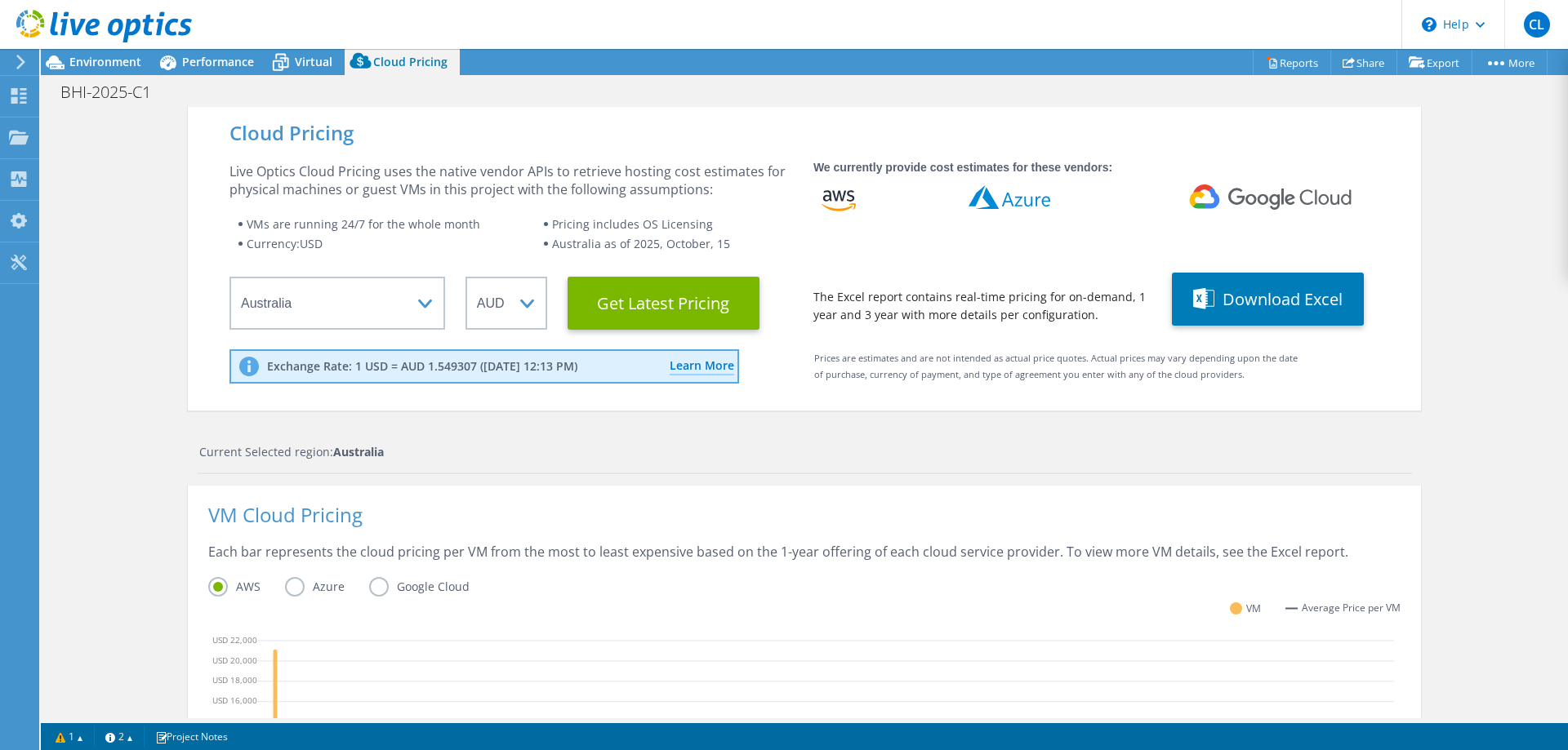
click at [567, 399] on div "Cloud Pricing Live Optics Cloud Pricing uses the native vendor APIs to retrieve…" at bounding box center [803, 259] width 1233 height 304
click at [668, 309] on Latest "Get Latest Pricing" at bounding box center [663, 303] width 192 height 53
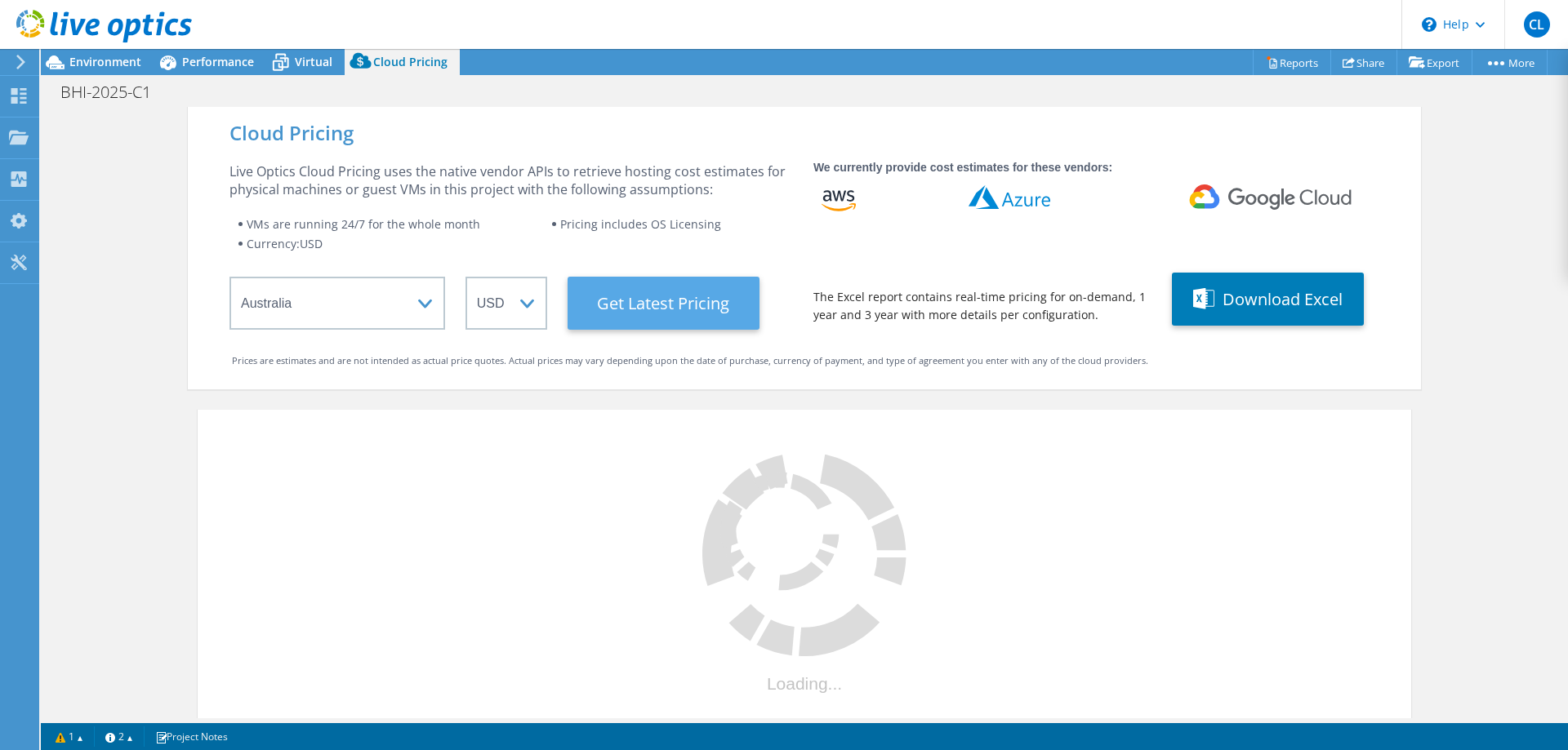
select select "AUD"
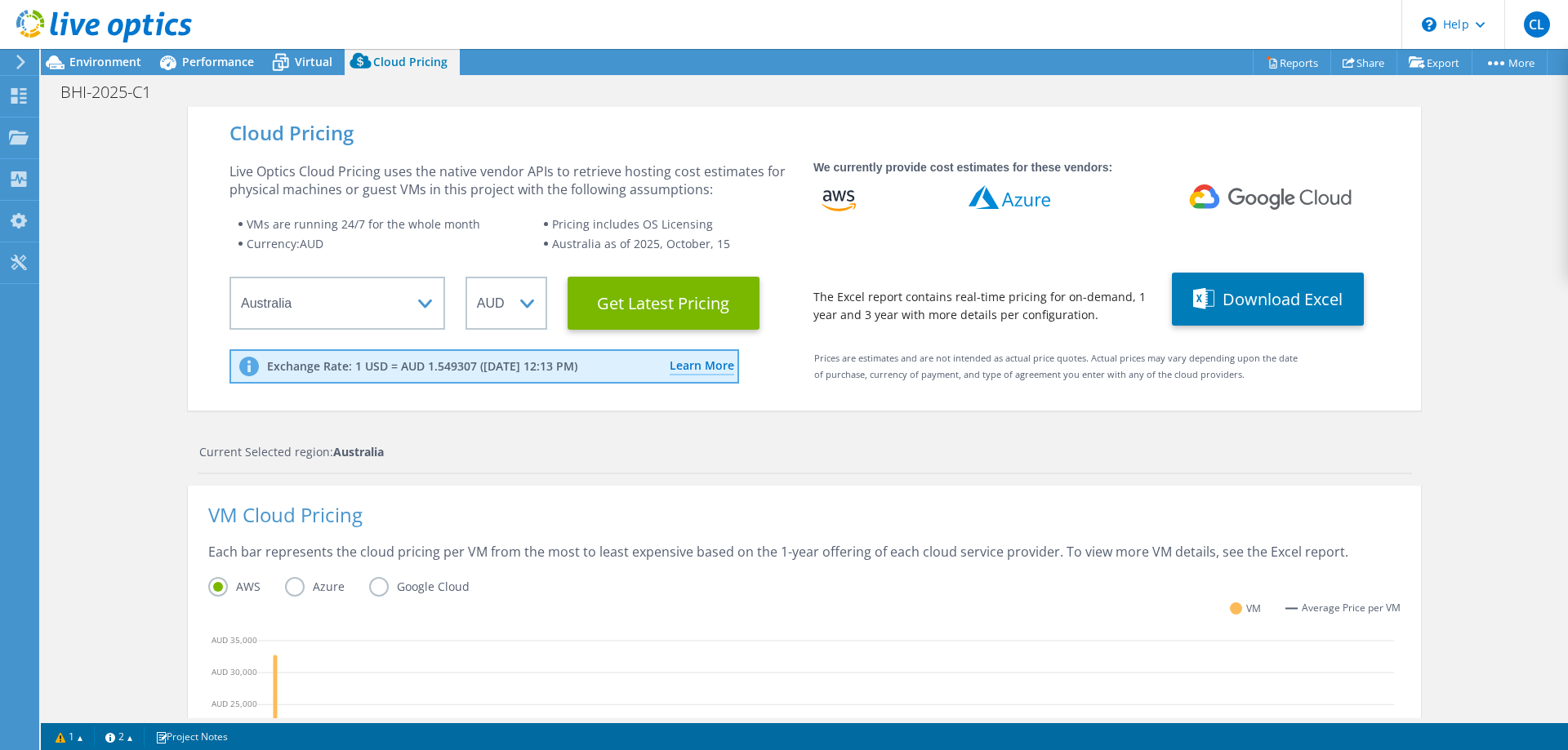
scroll to position [349, 0]
click at [1266, 312] on button "Download Excel" at bounding box center [1267, 298] width 192 height 53
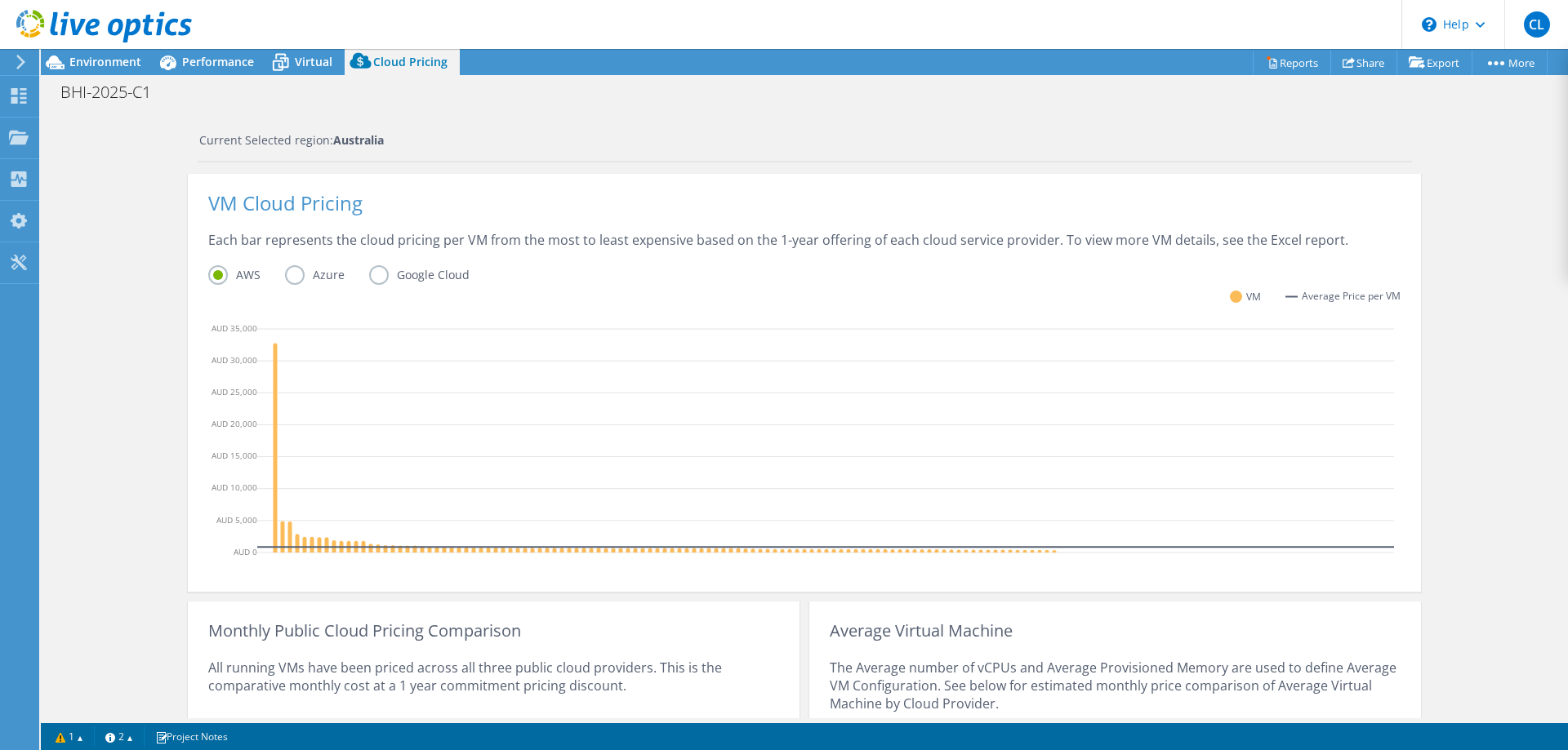
scroll to position [163, 0]
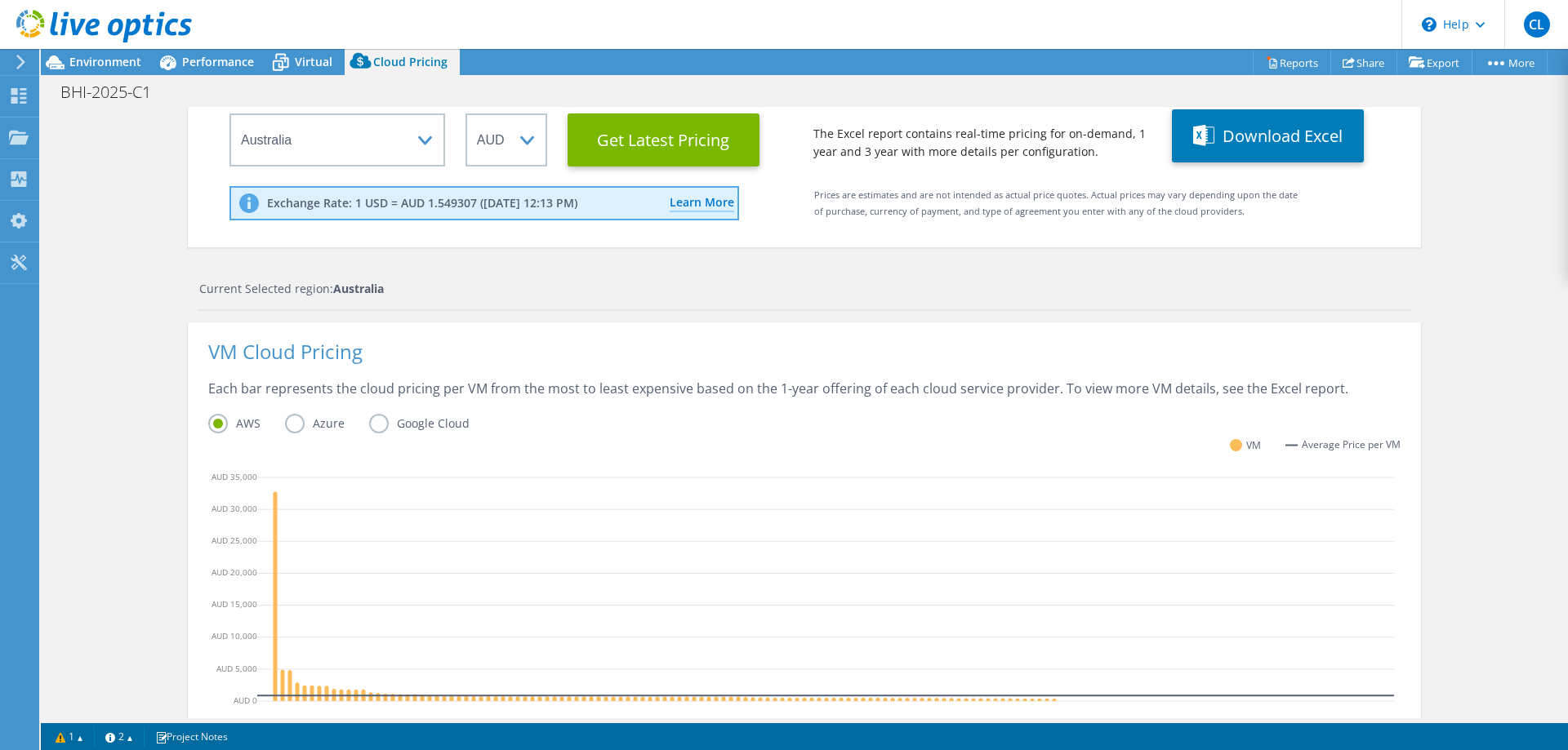
click at [293, 425] on label "Azure" at bounding box center [326, 424] width 84 height 19
click at [0, 0] on input "Azure" at bounding box center [0, 0] width 0 height 0
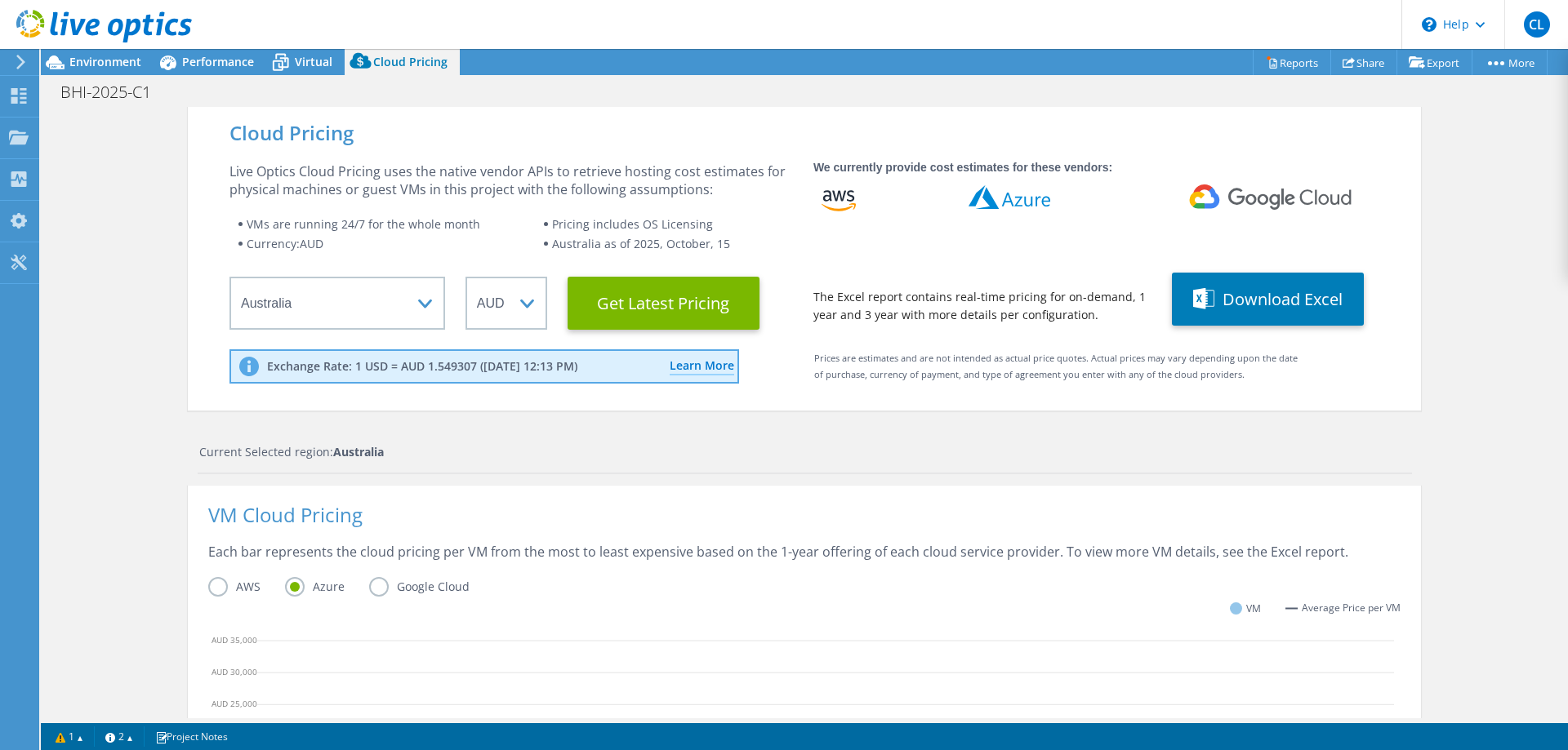
scroll to position [23, 0]
click at [1520, 419] on div "Cloud Pricing Live Optics Cloud Pricing uses the native vendor APIs to retrieve…" at bounding box center [803, 663] width 1526 height 1112
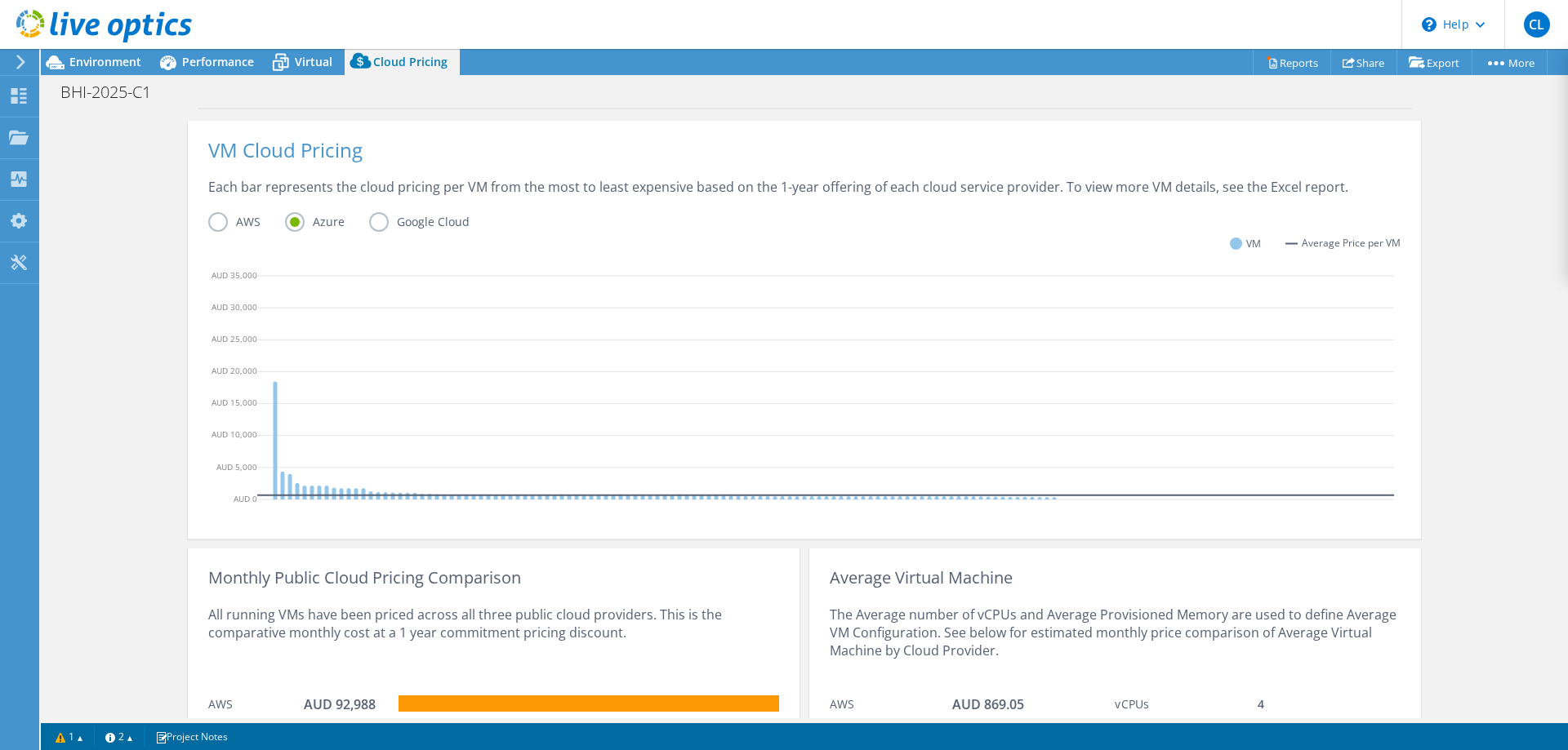
scroll to position [500, 0]
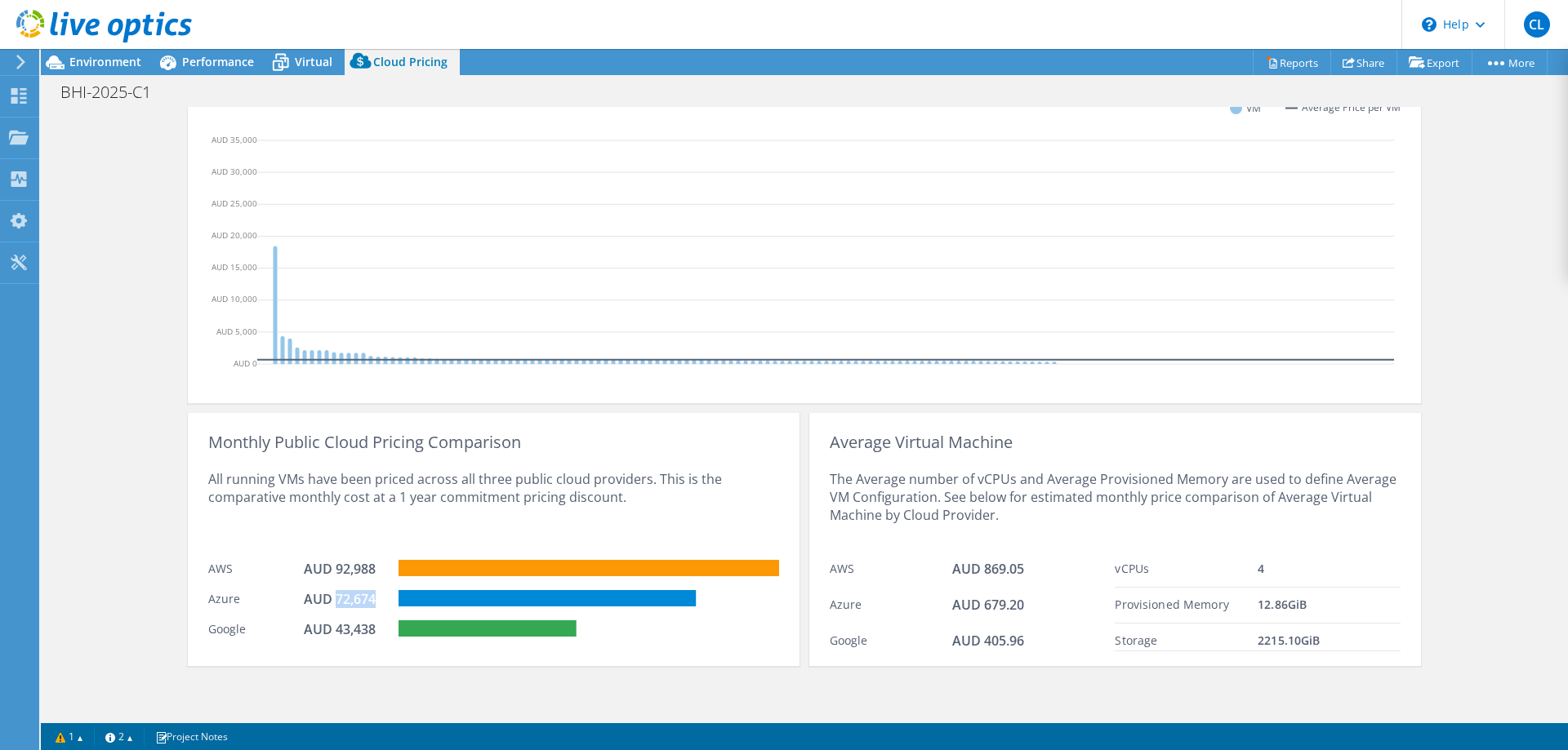
drag, startPoint x: 377, startPoint y: 600, endPoint x: 330, endPoint y: 596, distance: 47.2
click at [330, 596] on div "AUD 72,674" at bounding box center [345, 598] width 82 height 18
click at [210, 737] on link "Project Notes" at bounding box center [191, 736] width 96 height 20
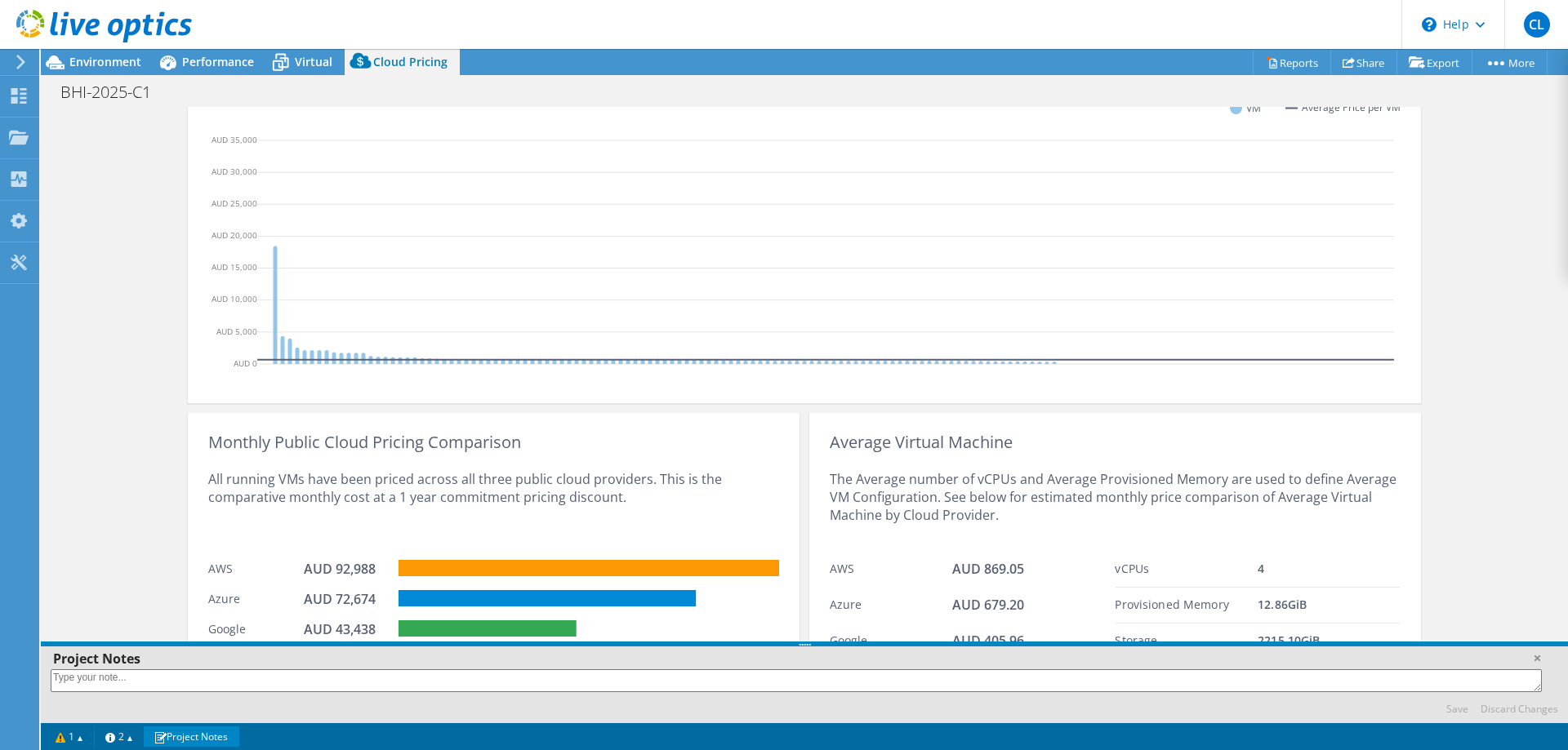
drag, startPoint x: 748, startPoint y: 562, endPoint x: 732, endPoint y: 698, distance: 136.9
click at [732, 698] on div "Project Notes Save Discard Changes" at bounding box center [803, 682] width 1526 height 82
click at [1198, 535] on div "The Average number of vCPUs and Average Provisioned Memory are used to define A…" at bounding box center [1114, 502] width 571 height 100
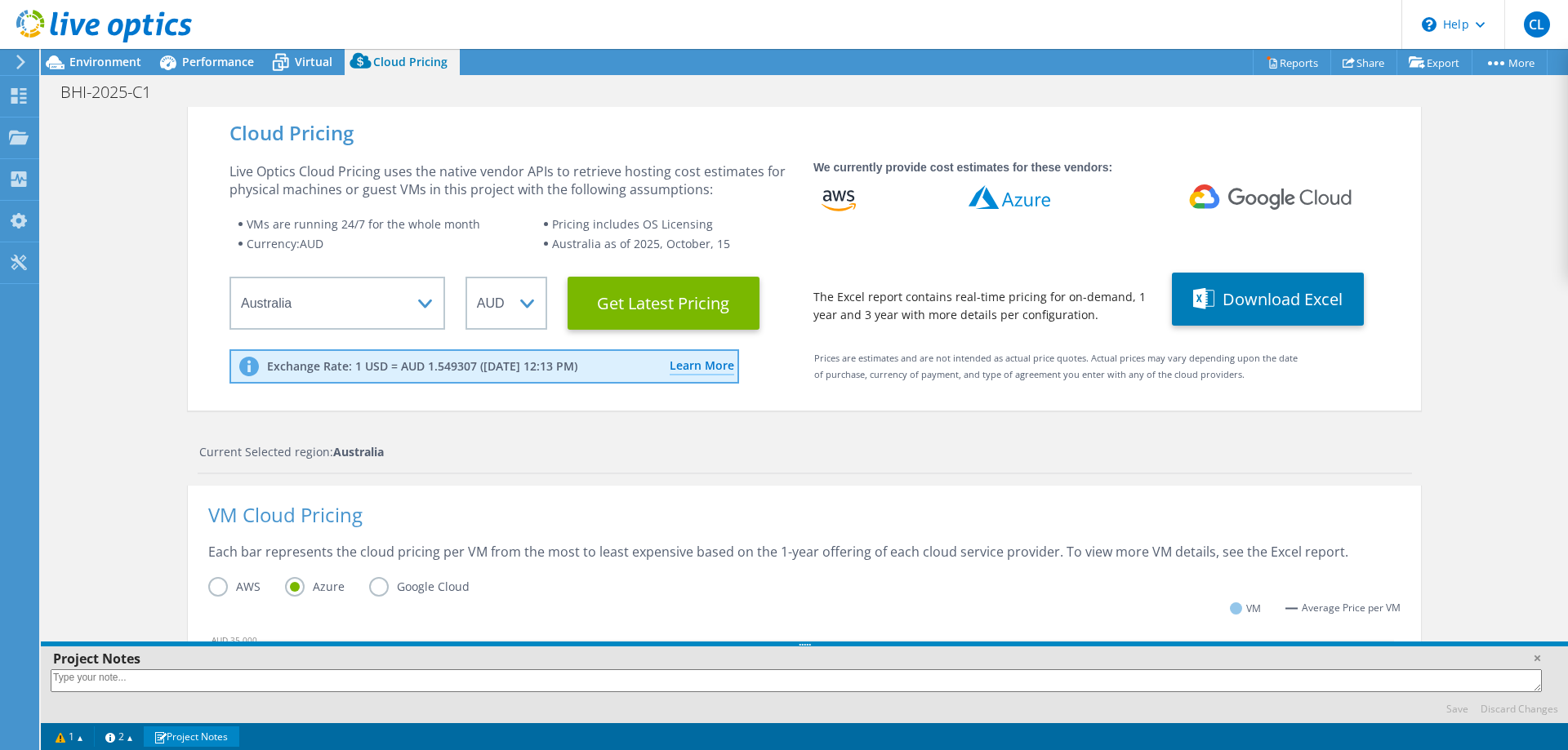
scroll to position [104, 0]
drag, startPoint x: 1086, startPoint y: 361, endPoint x: 1169, endPoint y: 394, distance: 89.3
click at [1169, 394] on div "Prices are estimates and are not intended as actual price quotes. Actual prices…" at bounding box center [1045, 373] width 517 height 44
click at [1106, 434] on div "Cloud Pricing Live Optics Cloud Pricing uses the native vendor APIs to retrieve…" at bounding box center [803, 663] width 1233 height 1112
